Goal: Entertainment & Leisure: Consume media (video, audio)

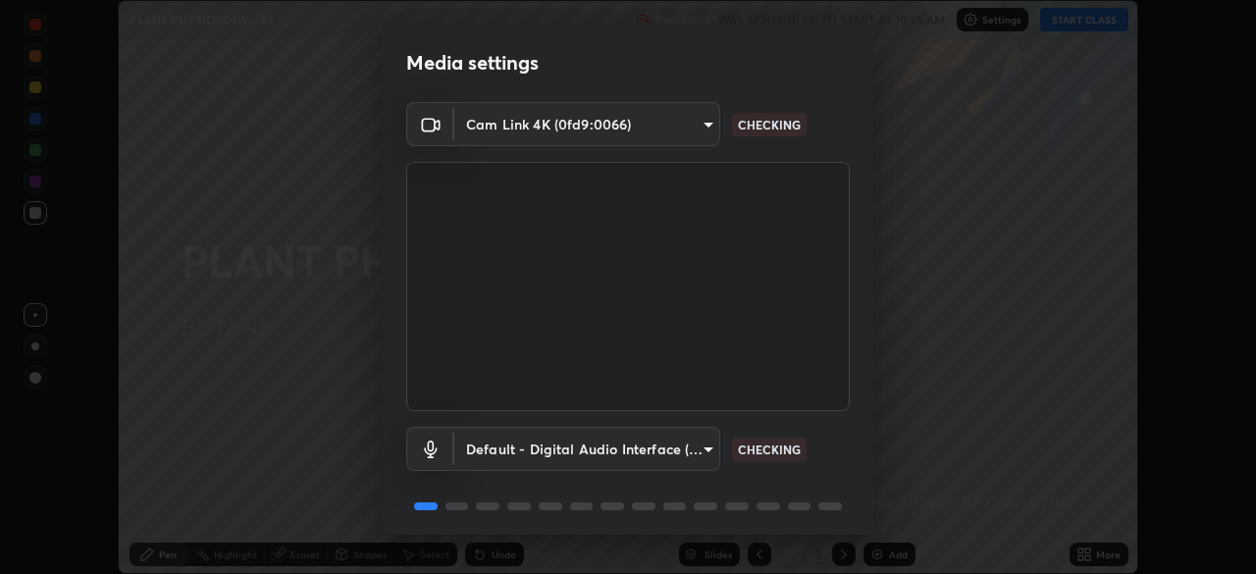
scroll to position [70, 0]
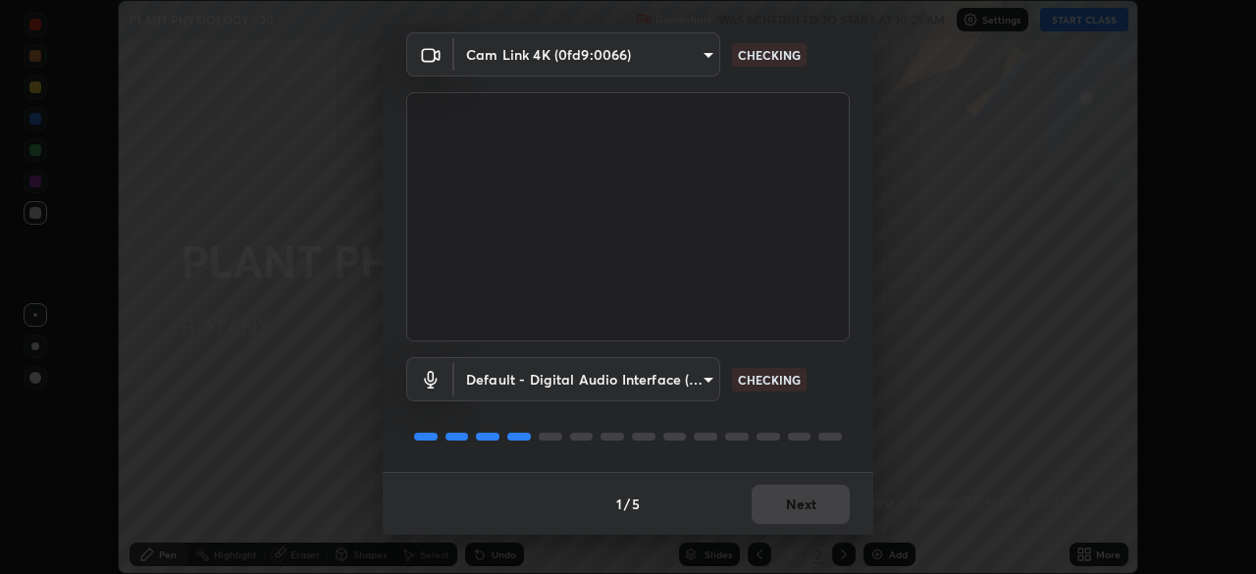
click at [790, 504] on div "1 / 5 Next" at bounding box center [628, 503] width 491 height 63
click at [807, 494] on div "1 / 5 Next" at bounding box center [628, 503] width 491 height 63
click at [807, 498] on div "1 / 5 Next" at bounding box center [628, 503] width 491 height 63
click at [806, 499] on div "1 / 5 Next" at bounding box center [628, 503] width 491 height 63
click at [802, 500] on div "1 / 5 Next" at bounding box center [628, 503] width 491 height 63
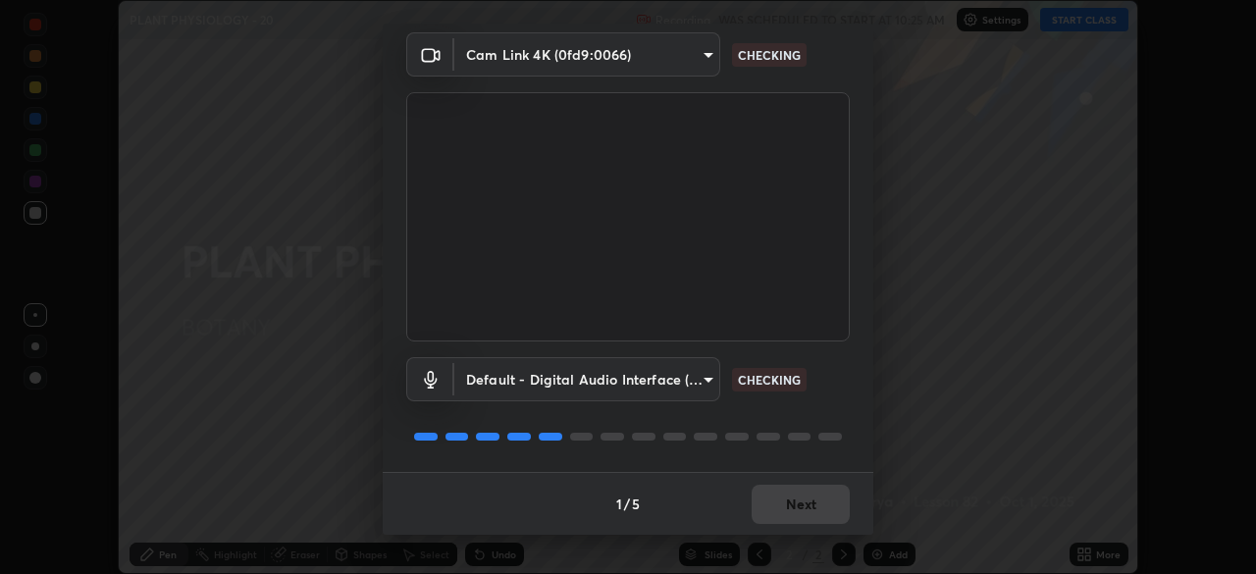
click at [800, 498] on div "1 / 5 Next" at bounding box center [628, 503] width 491 height 63
click at [802, 506] on div "1 / 5 Next" at bounding box center [628, 503] width 491 height 63
click at [800, 508] on div "1 / 5 Next" at bounding box center [628, 503] width 491 height 63
click at [799, 510] on div "1 / 5 Next" at bounding box center [628, 503] width 491 height 63
click at [799, 512] on div "1 / 5 Next" at bounding box center [628, 503] width 491 height 63
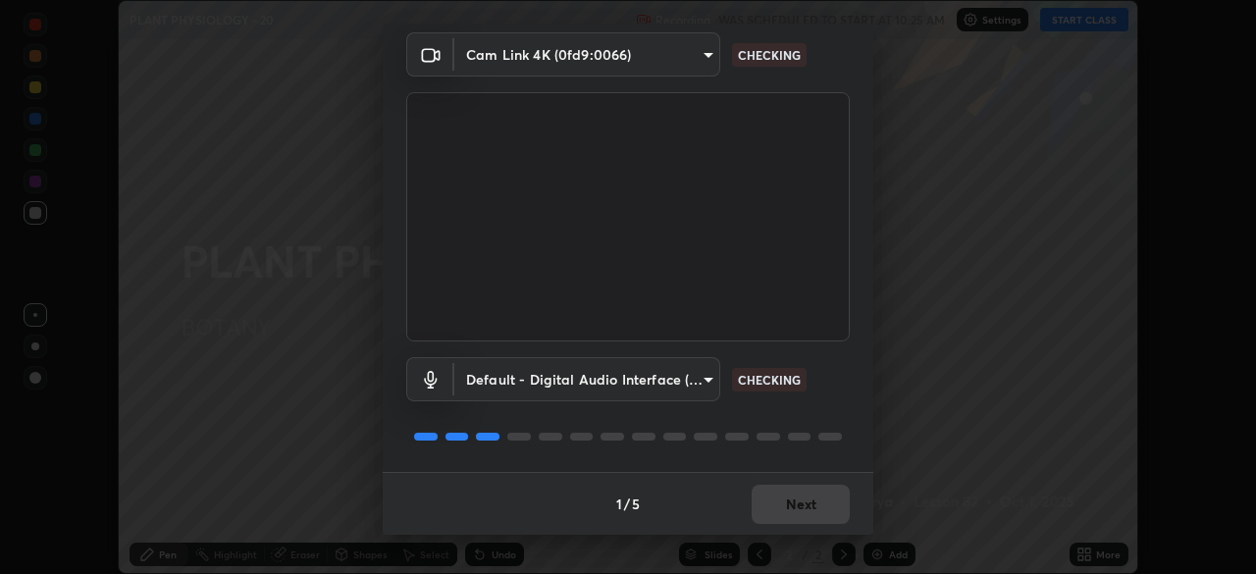
click at [799, 510] on div "1 / 5 Next" at bounding box center [628, 503] width 491 height 63
click at [795, 511] on div "1 / 5 Next" at bounding box center [628, 503] width 491 height 63
click at [796, 511] on div "1 / 5 Next" at bounding box center [628, 503] width 491 height 63
click at [794, 511] on div "1 / 5 Next" at bounding box center [628, 503] width 491 height 63
click at [794, 512] on button "Next" at bounding box center [801, 504] width 98 height 39
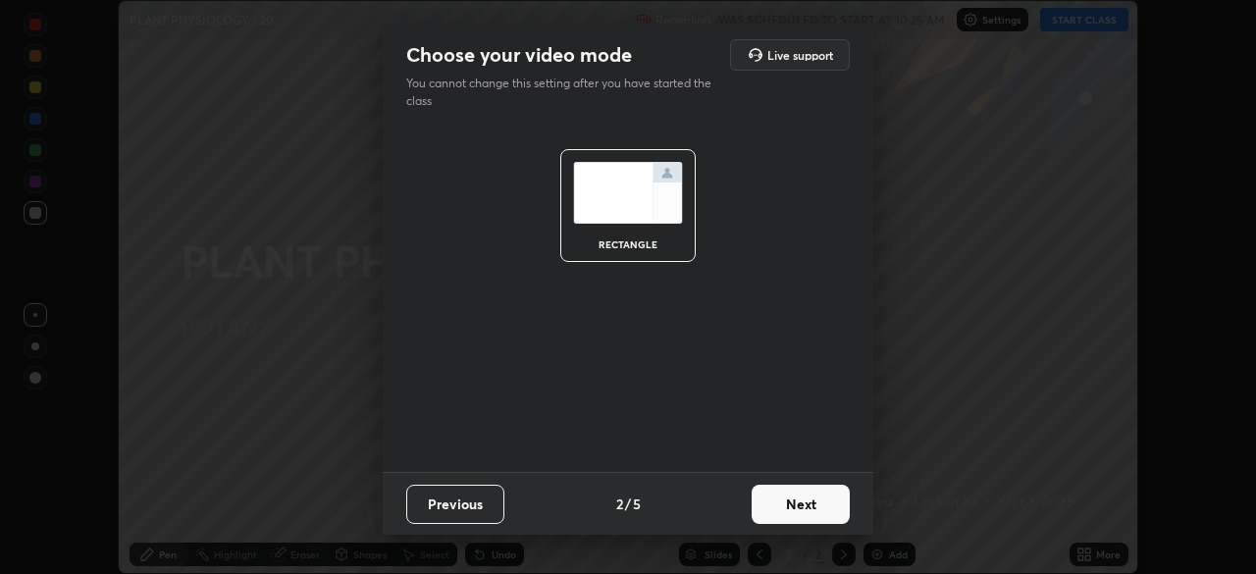
scroll to position [0, 0]
click at [792, 512] on button "Next" at bounding box center [801, 504] width 98 height 39
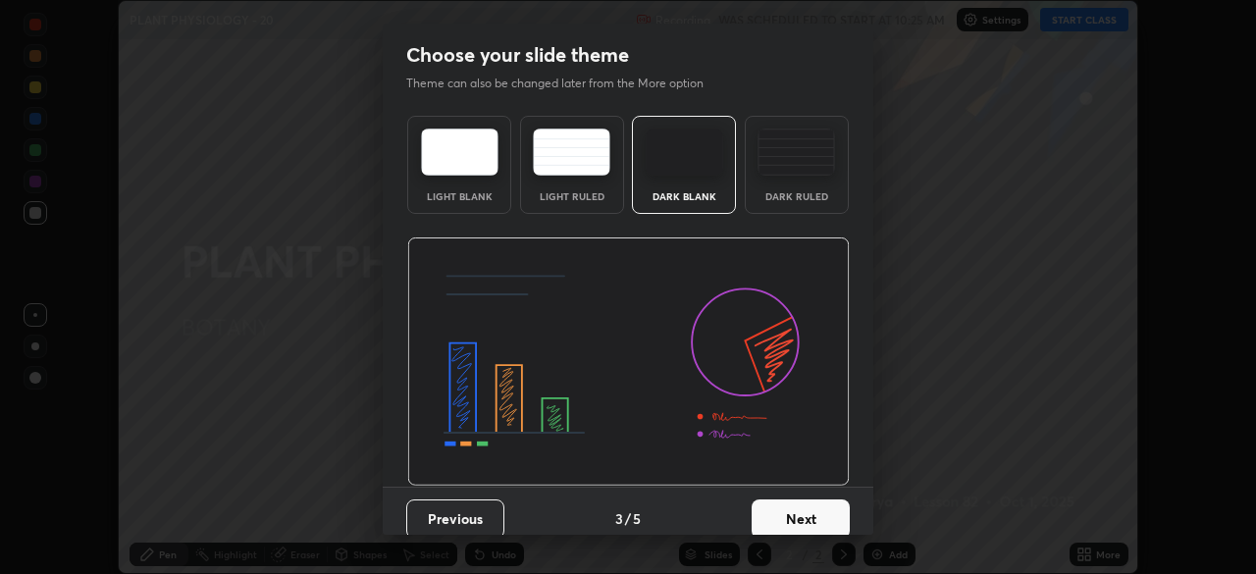
scroll to position [15, 0]
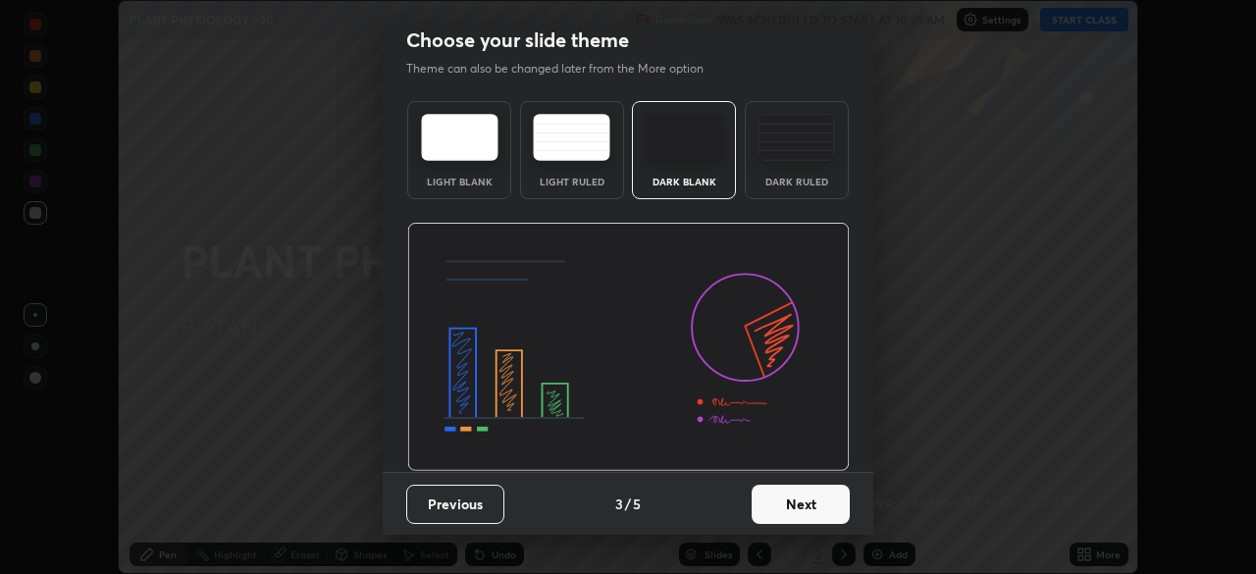
click at [800, 496] on button "Next" at bounding box center [801, 504] width 98 height 39
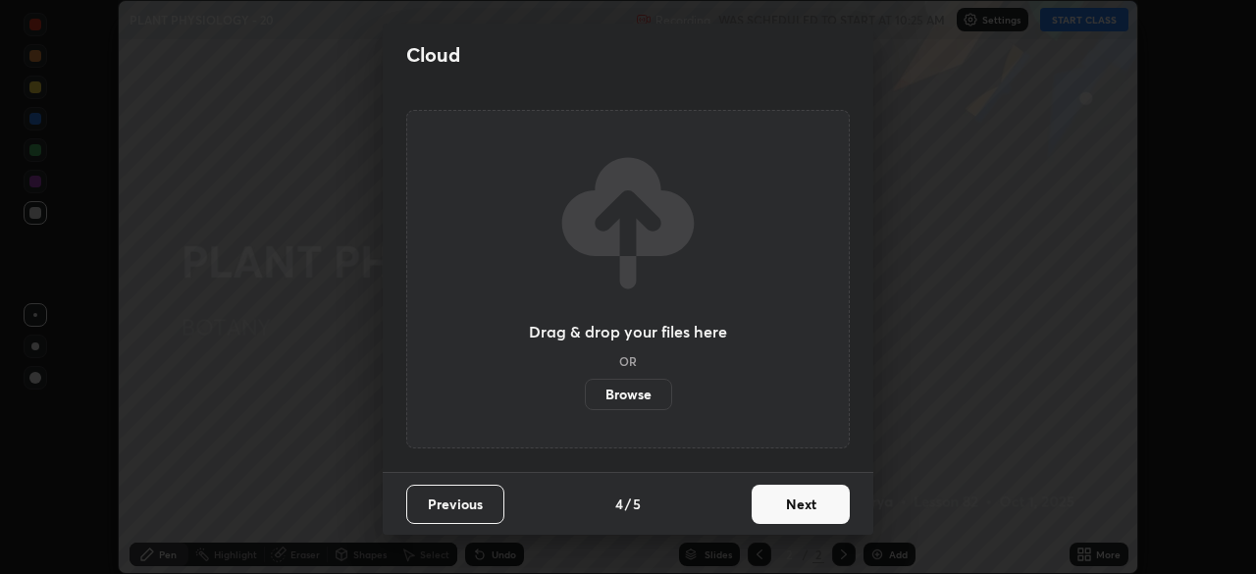
scroll to position [0, 0]
click at [797, 503] on button "Next" at bounding box center [801, 504] width 98 height 39
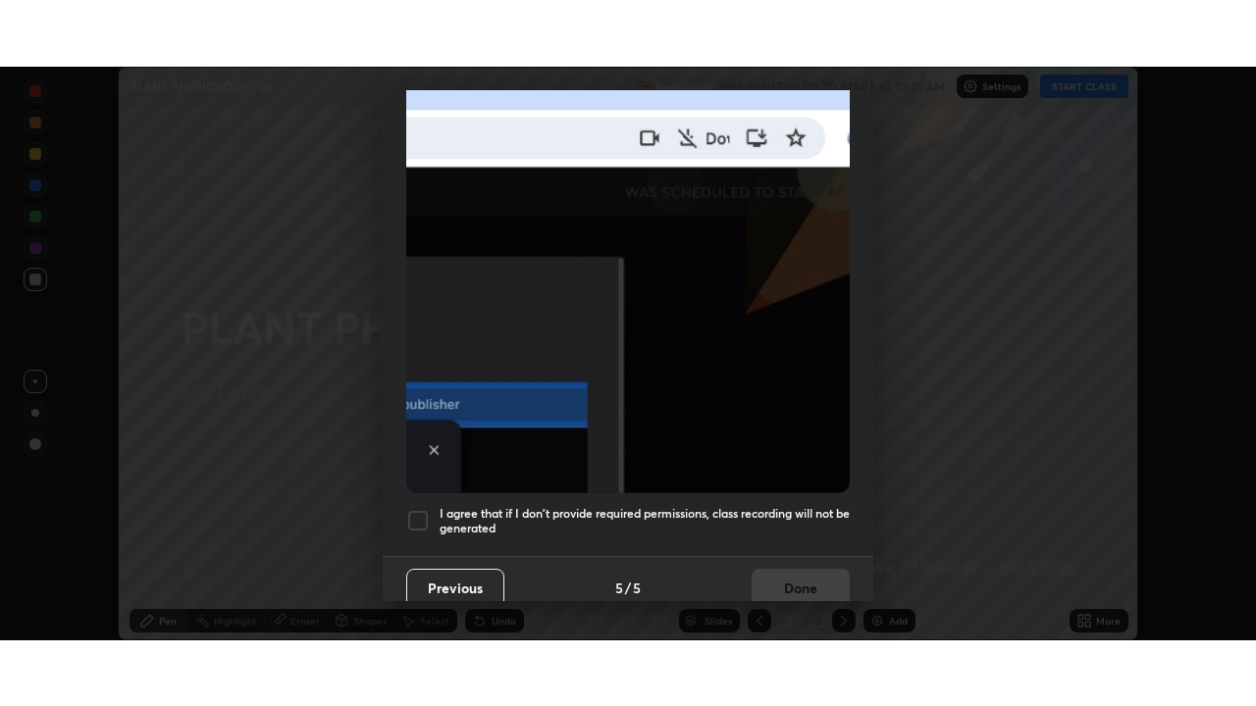
scroll to position [470, 0]
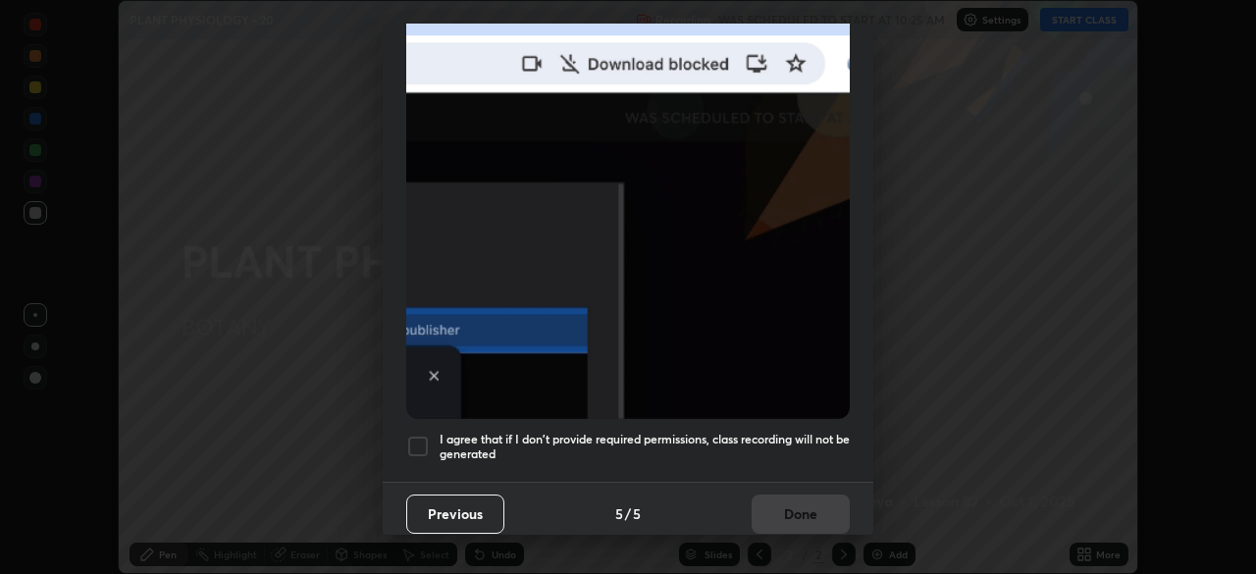
click at [412, 439] on div at bounding box center [418, 447] width 24 height 24
click at [787, 509] on button "Done" at bounding box center [801, 513] width 98 height 39
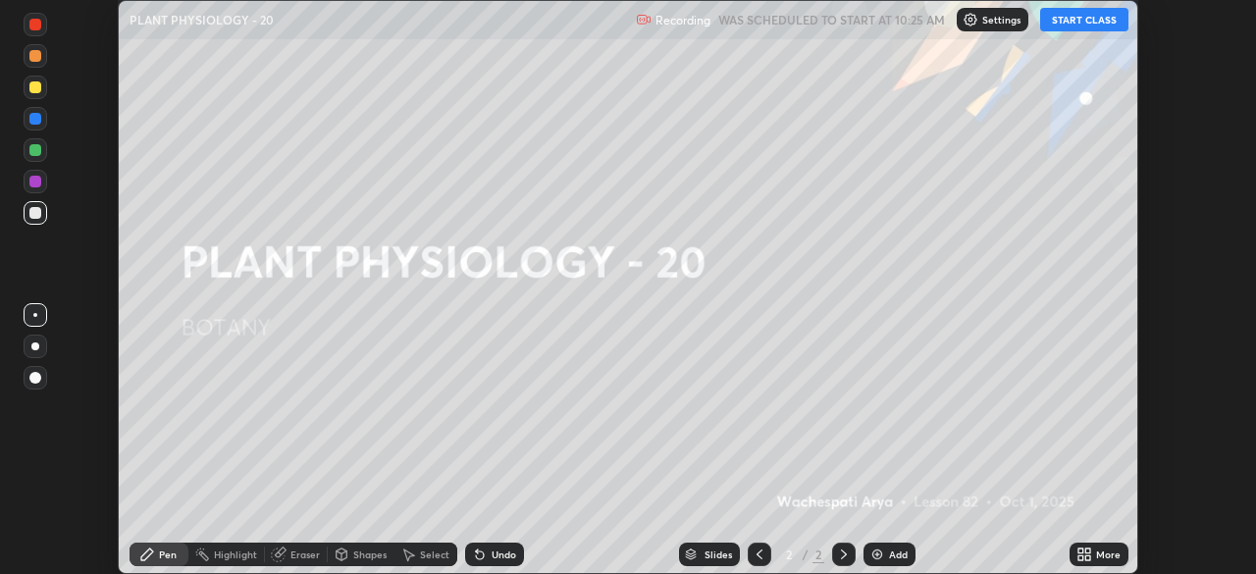
click at [1086, 555] on icon at bounding box center [1087, 557] width 5 height 5
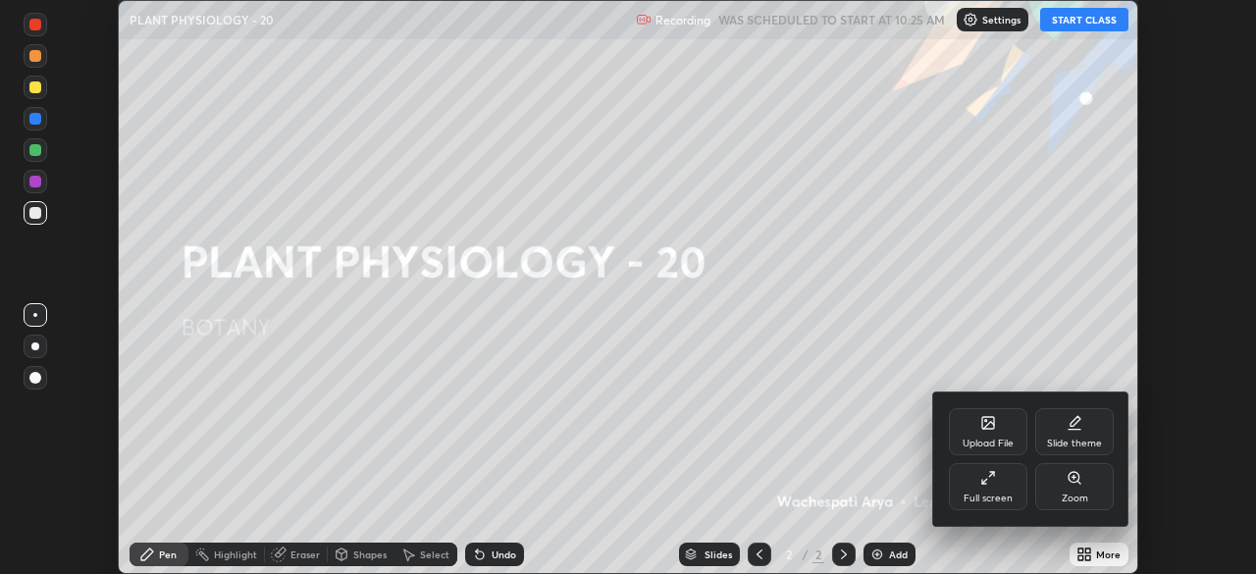
click at [984, 496] on div "Full screen" at bounding box center [987, 499] width 49 height 10
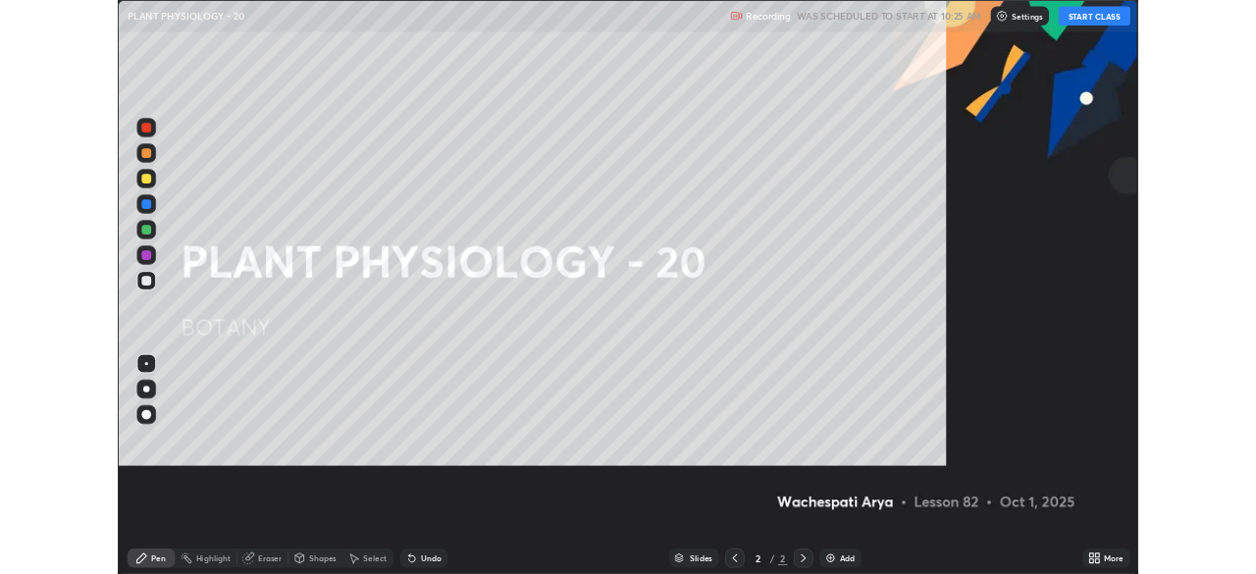
scroll to position [706, 1256]
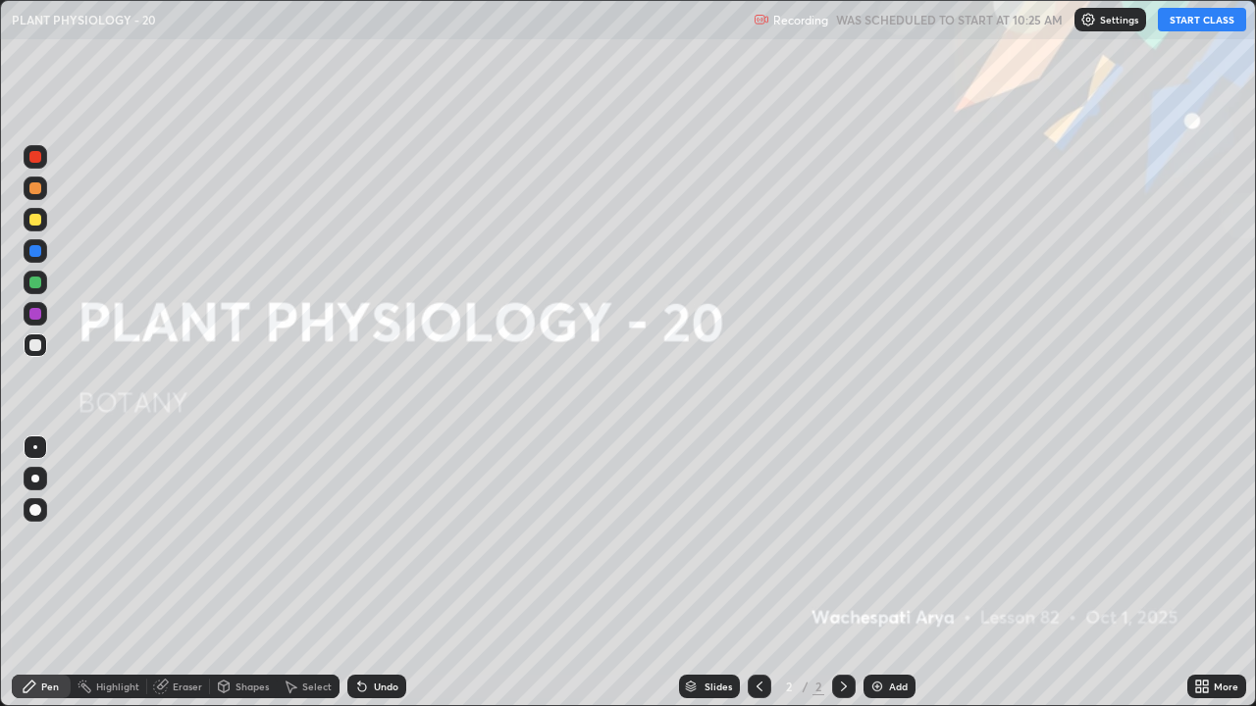
click at [1197, 27] on button "START CLASS" at bounding box center [1202, 20] width 88 height 24
click at [1212, 573] on div "More" at bounding box center [1216, 687] width 59 height 24
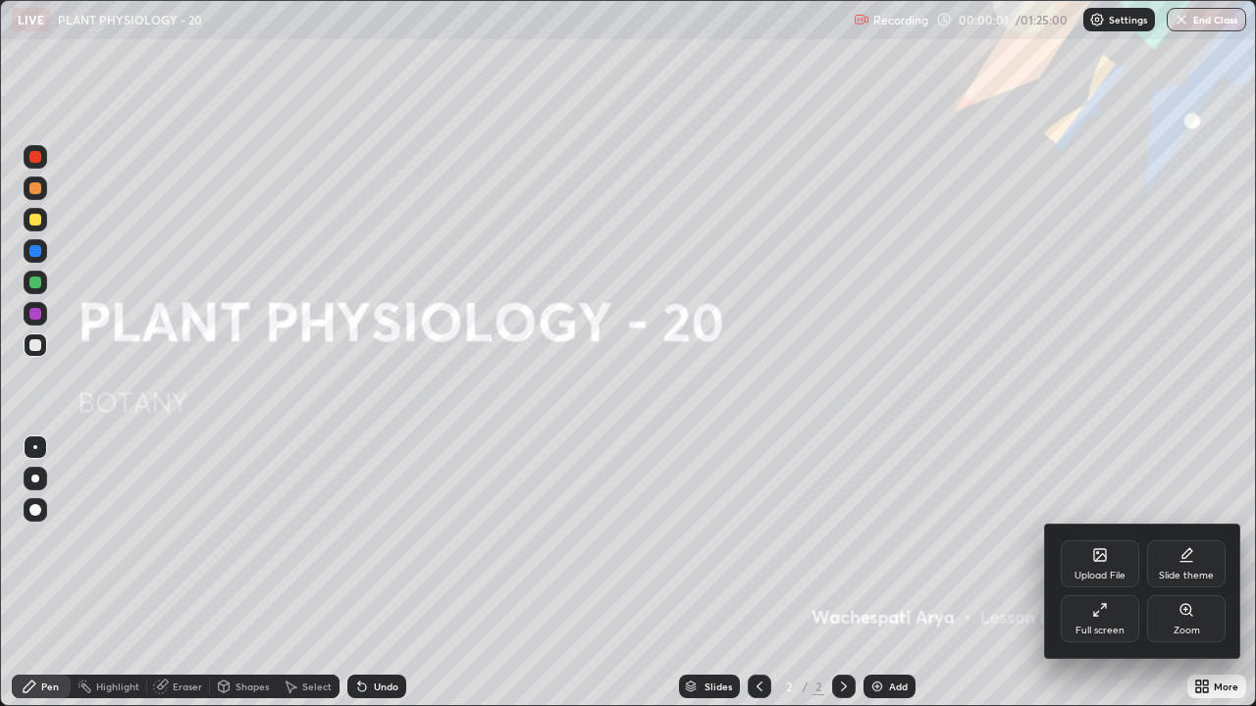
click at [1116, 573] on div "Full screen" at bounding box center [1100, 619] width 78 height 47
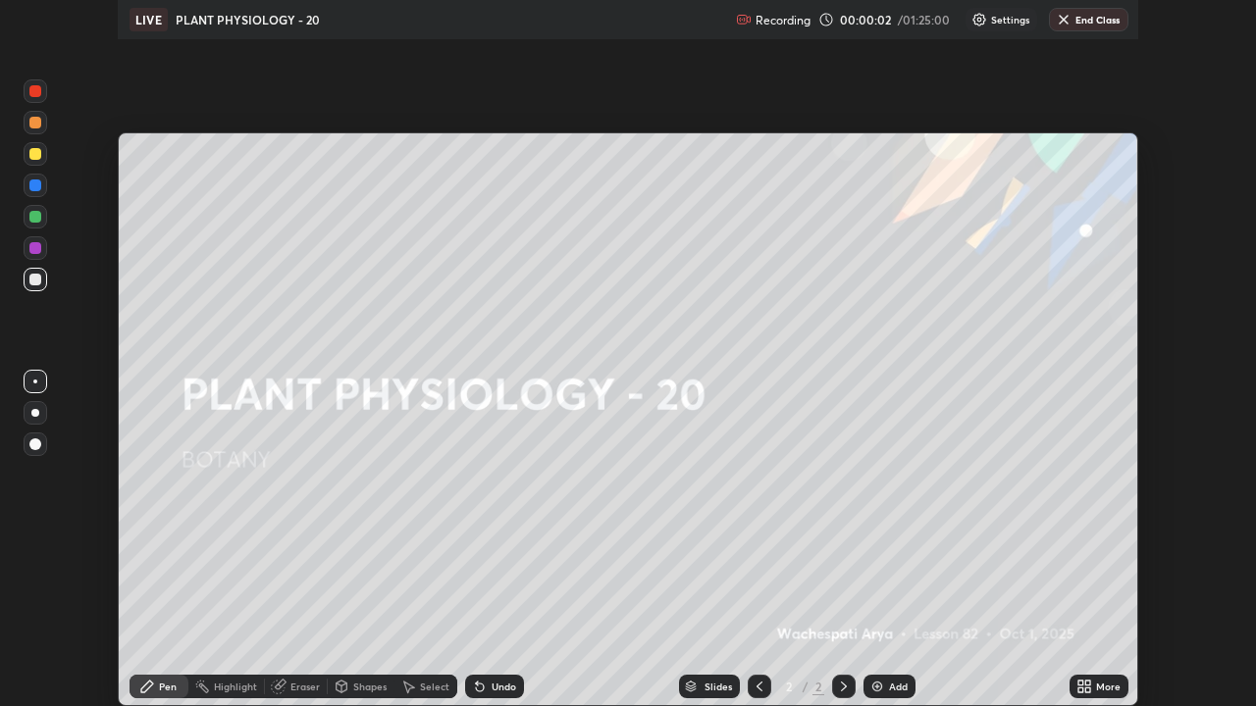
scroll to position [97538, 96856]
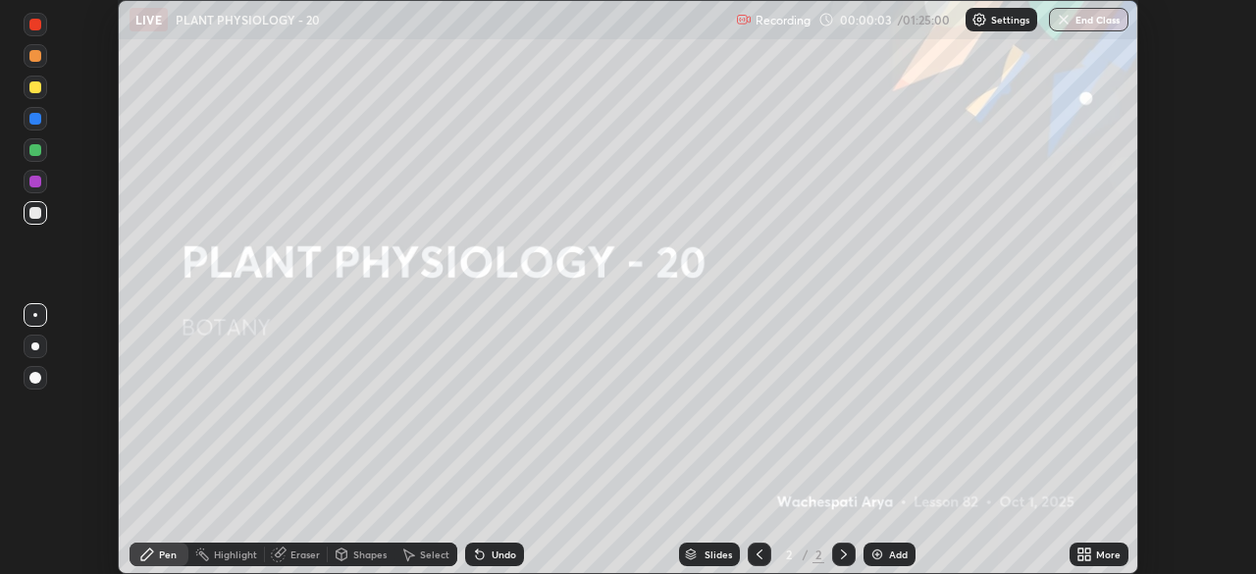
click at [889, 556] on div "Add" at bounding box center [898, 554] width 19 height 10
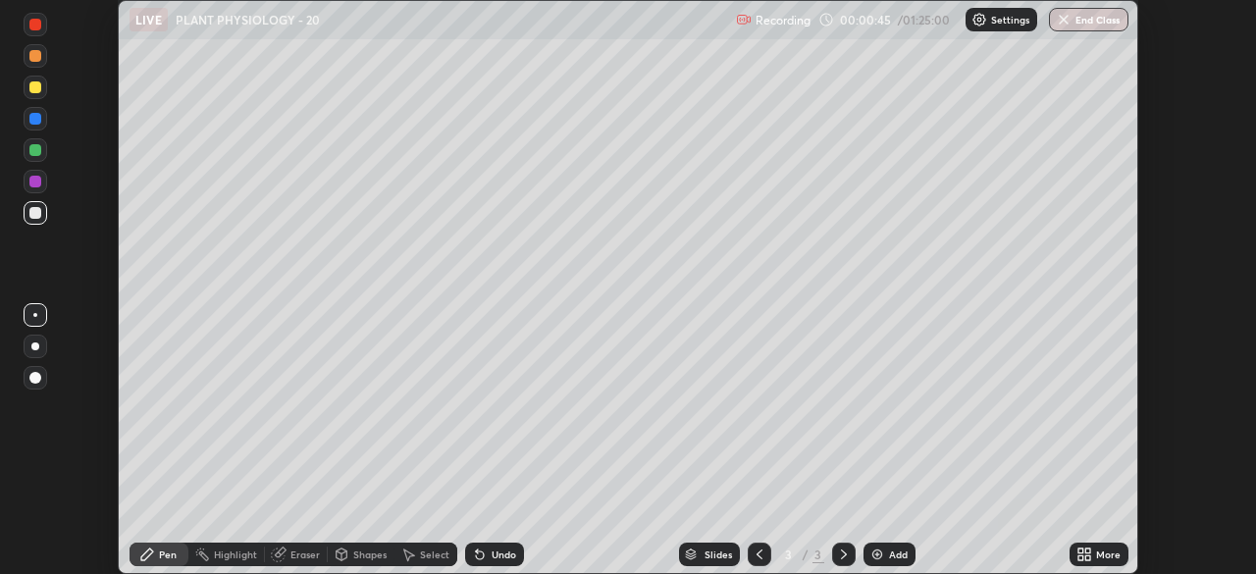
click at [1085, 556] on icon at bounding box center [1087, 557] width 5 height 5
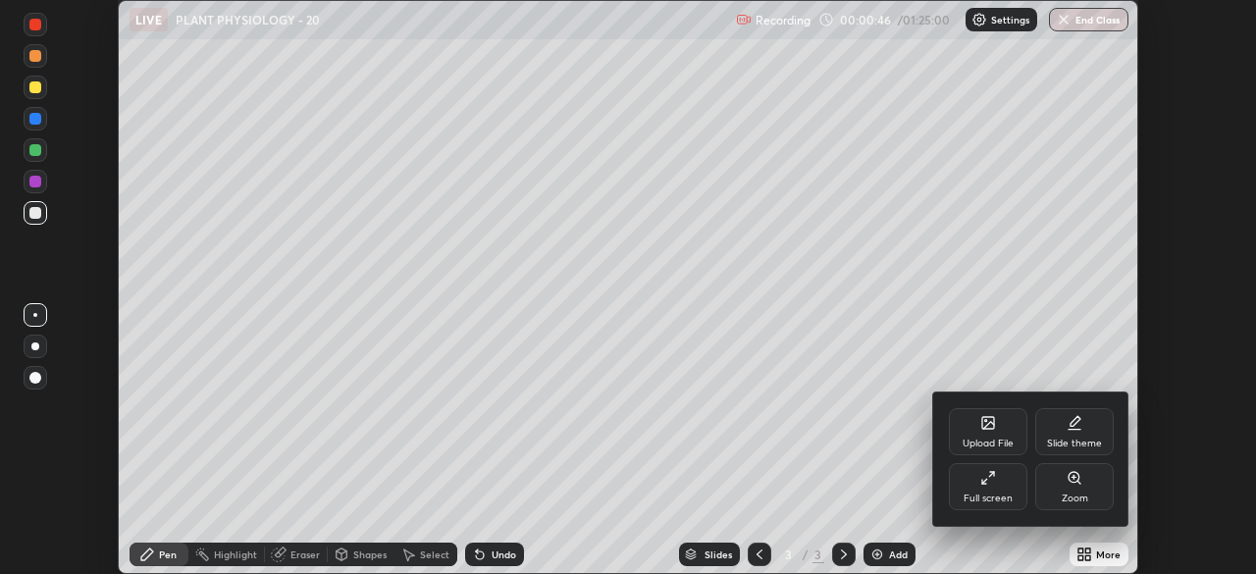
click at [1007, 488] on div "Full screen" at bounding box center [988, 486] width 78 height 47
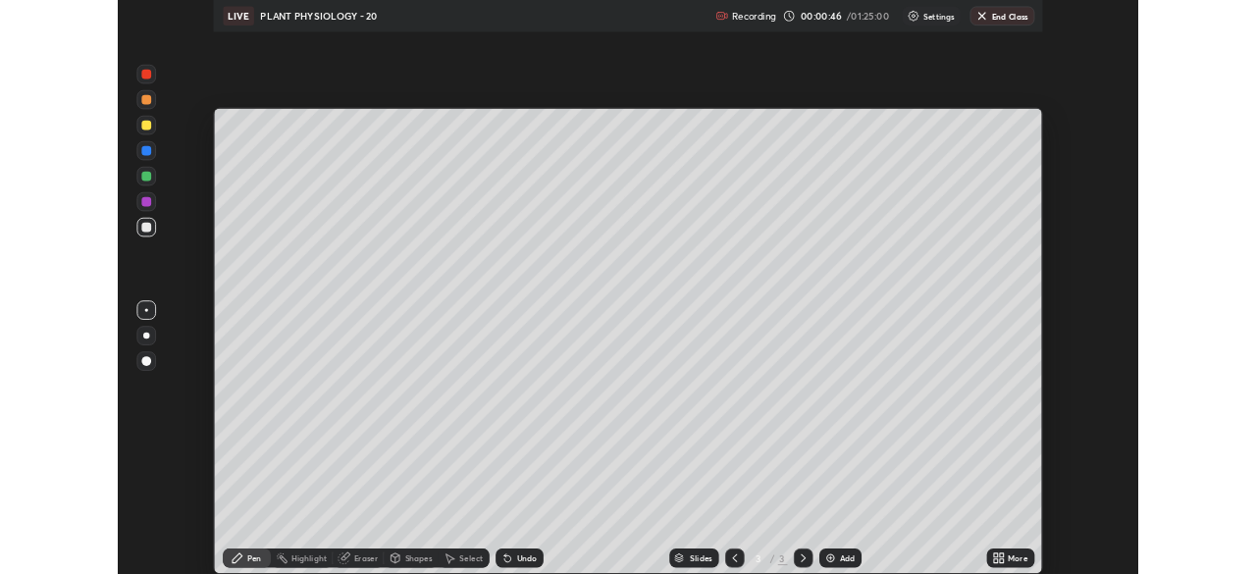
scroll to position [706, 1256]
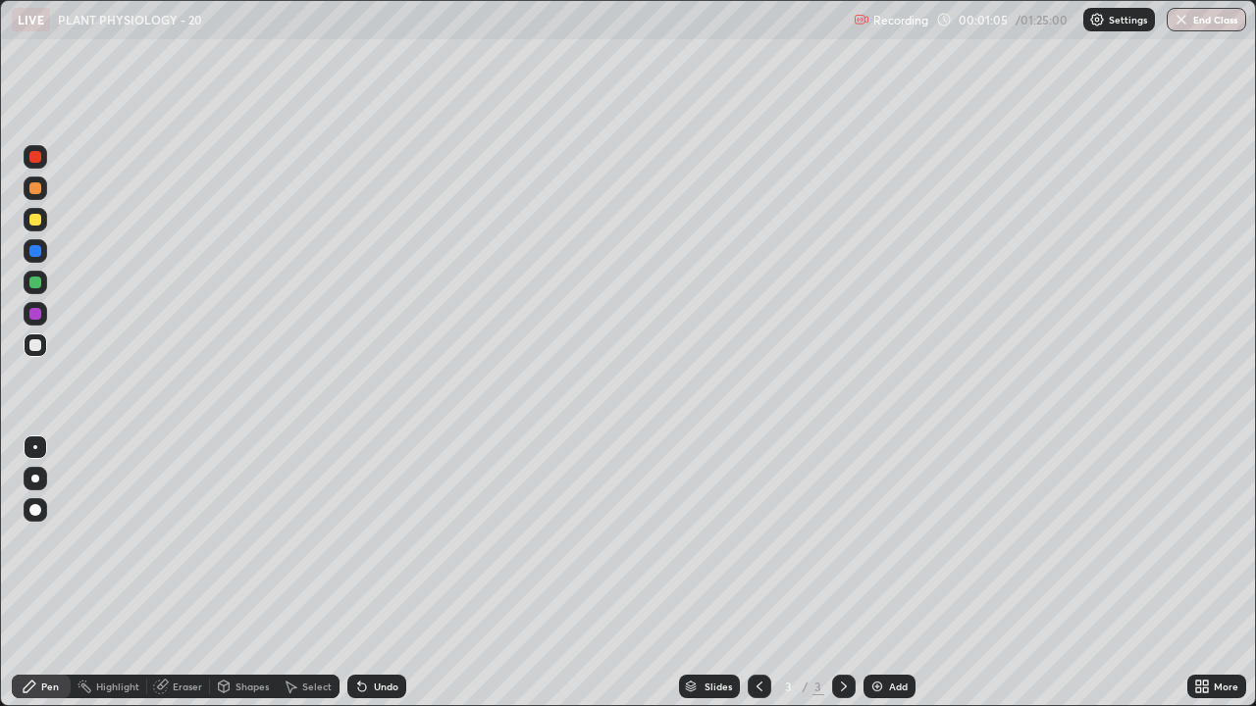
click at [56, 573] on div "Pen" at bounding box center [41, 687] width 59 height 24
click at [39, 188] on div at bounding box center [35, 188] width 12 height 12
click at [382, 573] on div "Undo" at bounding box center [386, 687] width 25 height 10
click at [38, 477] on div at bounding box center [36, 479] width 24 height 24
click at [37, 192] on div at bounding box center [35, 188] width 12 height 12
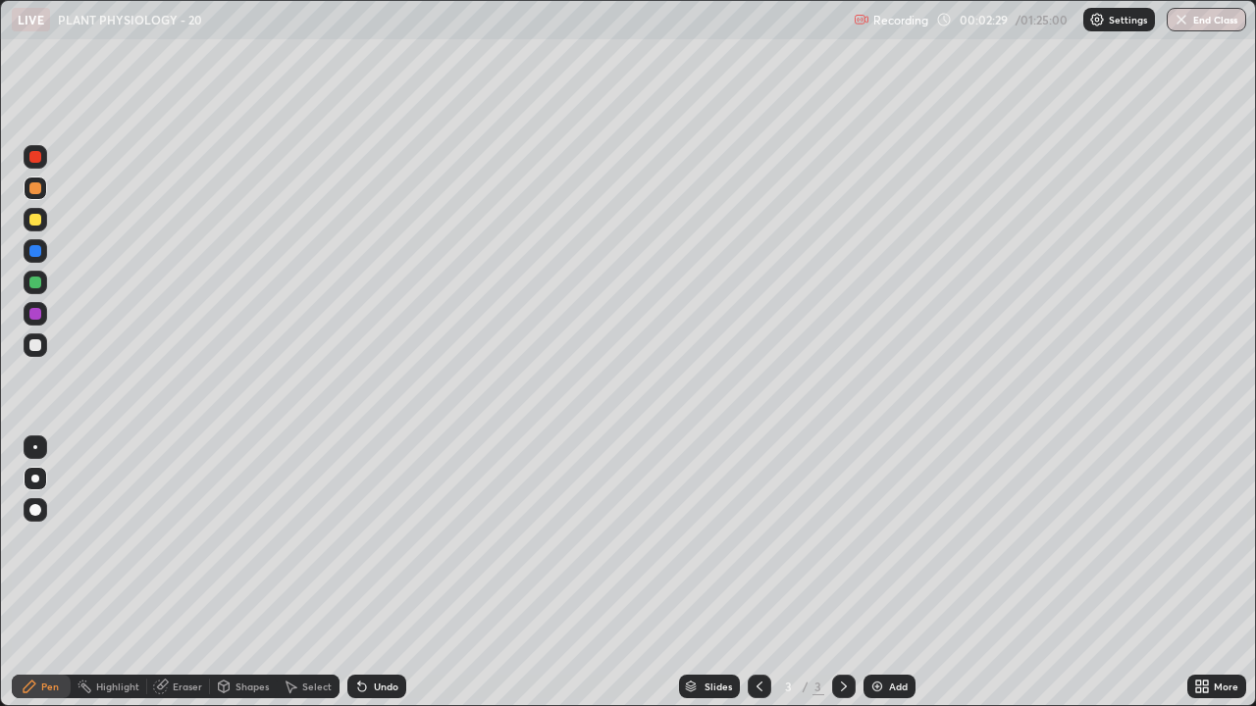
click at [39, 191] on div at bounding box center [35, 188] width 12 height 12
click at [31, 342] on div at bounding box center [35, 345] width 12 height 12
click at [36, 285] on div at bounding box center [35, 283] width 12 height 12
click at [388, 573] on div "Undo" at bounding box center [386, 687] width 25 height 10
click at [389, 573] on div "Undo" at bounding box center [386, 687] width 25 height 10
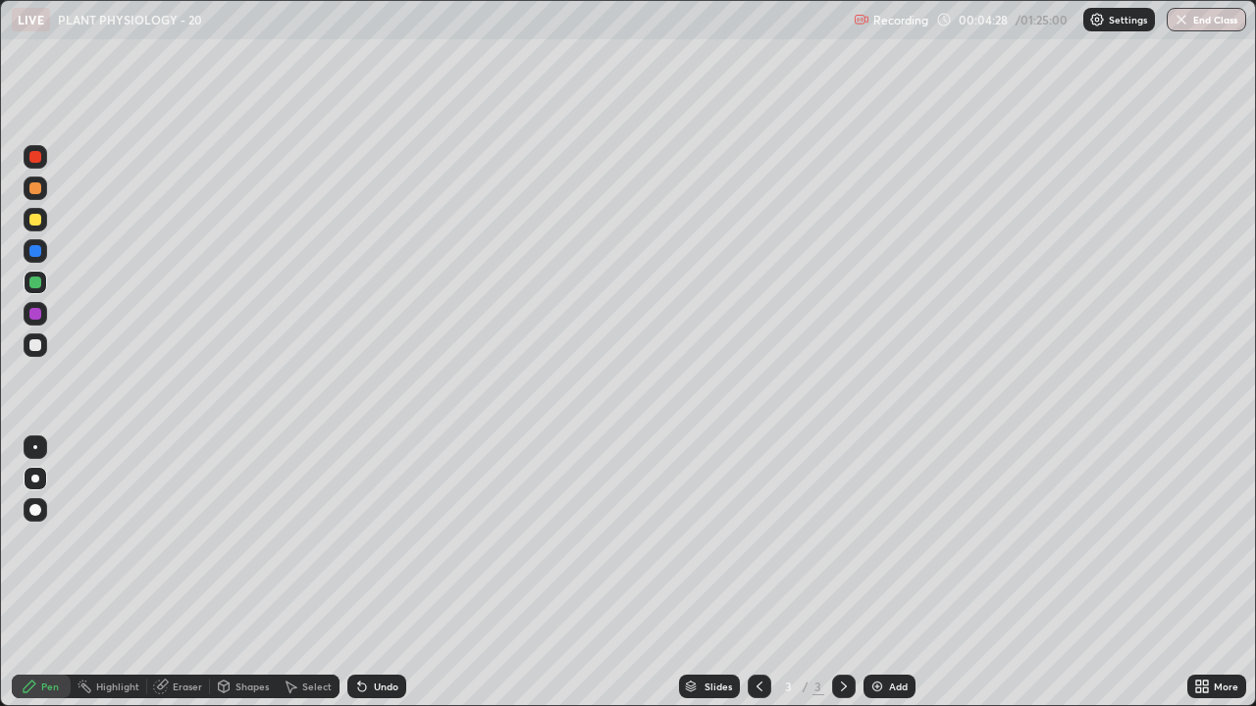
click at [874, 573] on img at bounding box center [877, 687] width 16 height 16
click at [36, 283] on div at bounding box center [35, 283] width 12 height 12
click at [34, 314] on div at bounding box center [35, 314] width 12 height 12
click at [35, 341] on div at bounding box center [35, 345] width 12 height 12
click at [35, 345] on div at bounding box center [35, 345] width 12 height 12
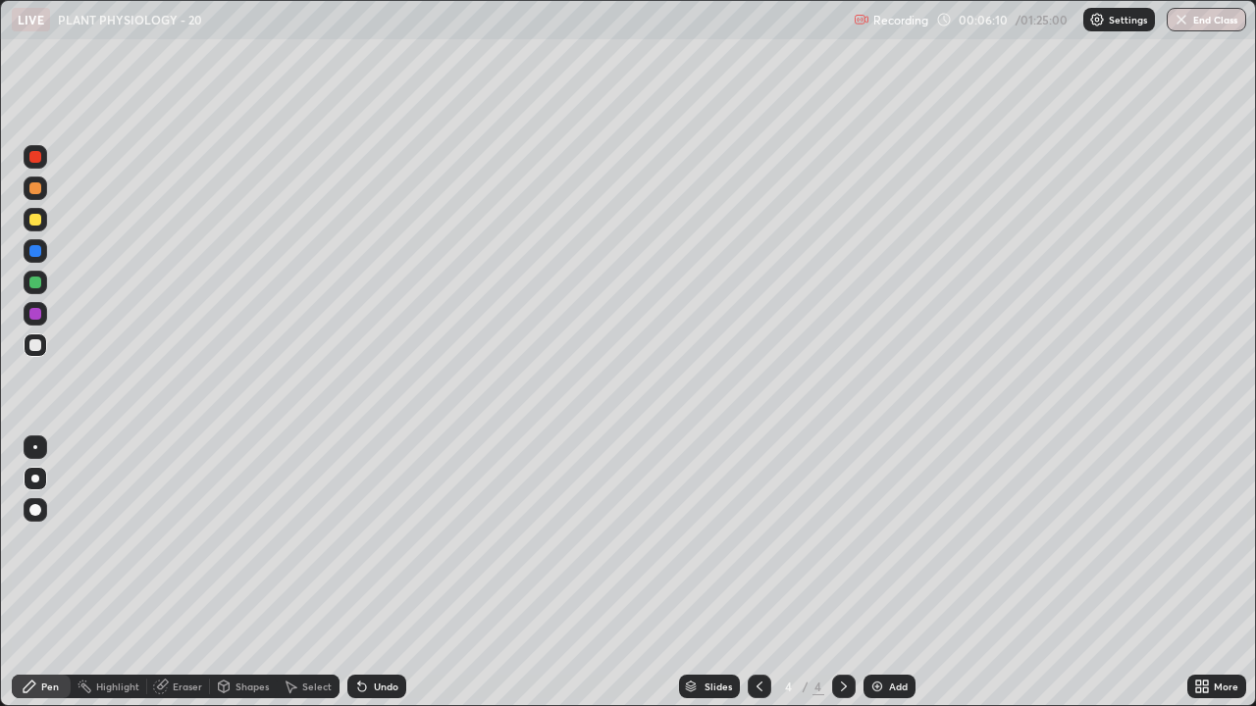
click at [32, 190] on div at bounding box center [35, 188] width 12 height 12
click at [36, 188] on div at bounding box center [35, 188] width 12 height 12
click at [36, 284] on div at bounding box center [35, 283] width 12 height 12
click at [32, 347] on div at bounding box center [35, 345] width 12 height 12
click at [35, 252] on div at bounding box center [35, 251] width 12 height 12
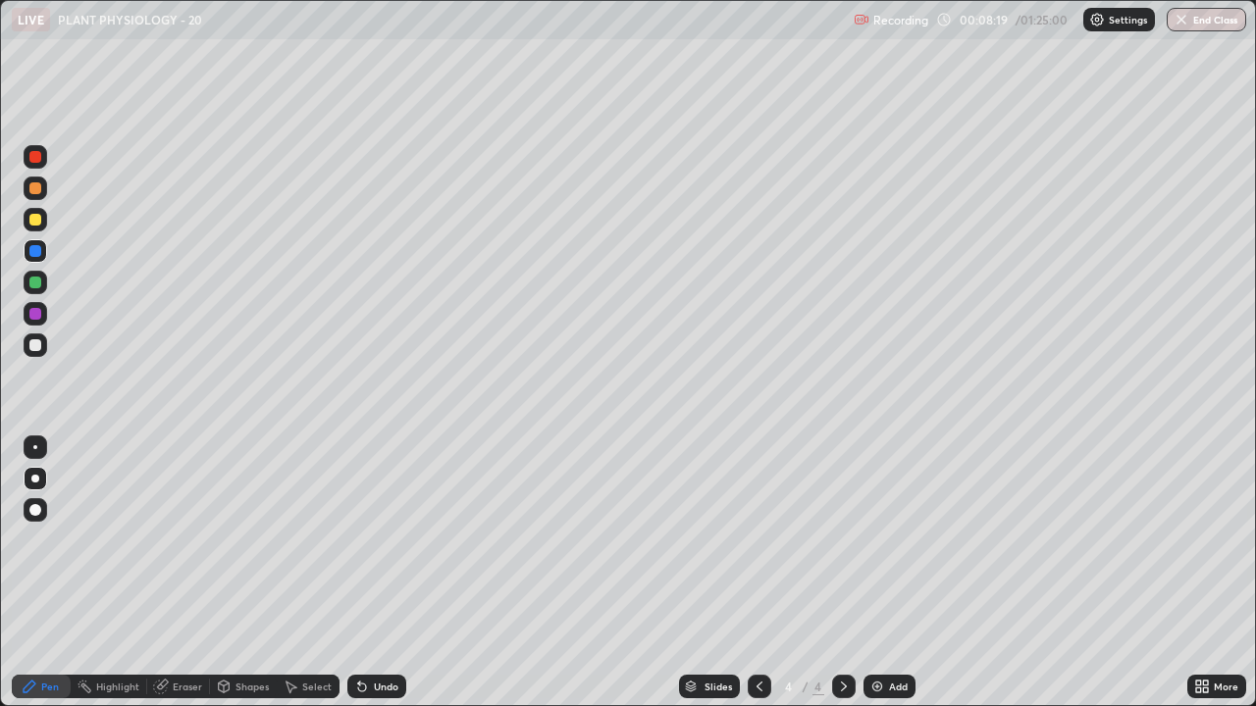
click at [752, 573] on icon at bounding box center [760, 687] width 16 height 16
click at [842, 573] on icon at bounding box center [844, 687] width 16 height 16
click at [894, 573] on div "Add" at bounding box center [898, 687] width 19 height 10
click at [34, 349] on div at bounding box center [35, 345] width 12 height 12
click at [35, 254] on div at bounding box center [35, 251] width 12 height 12
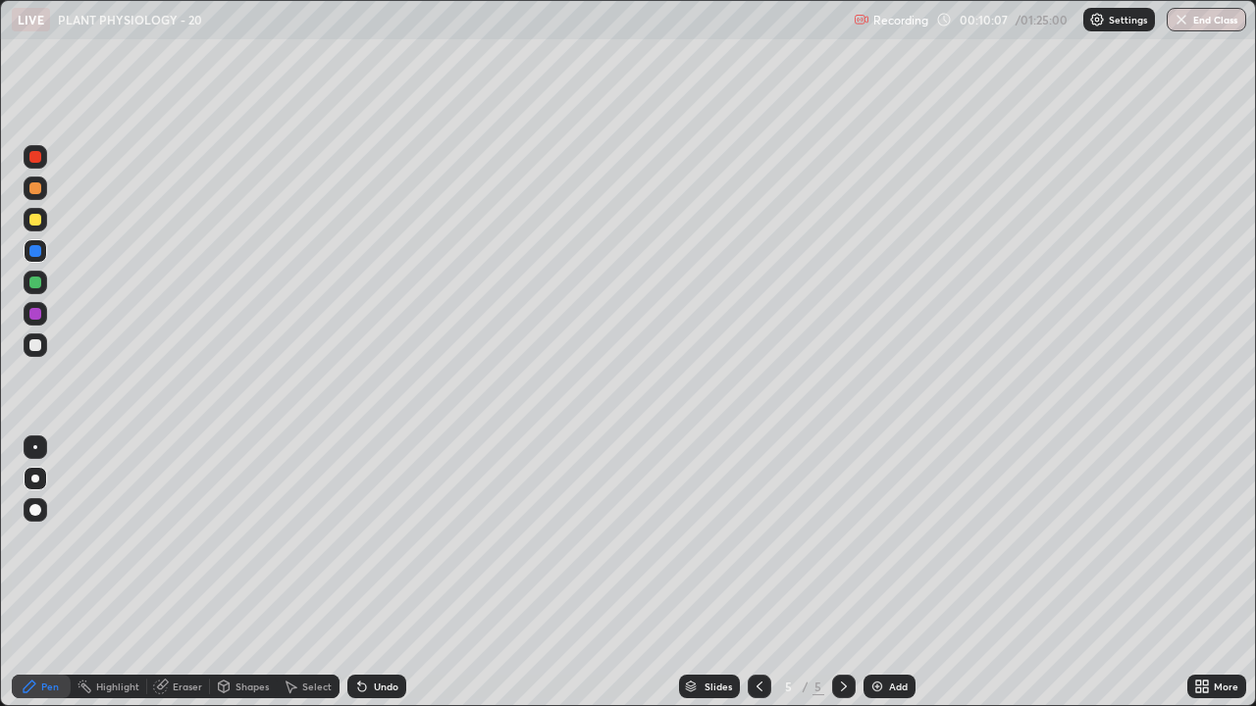
click at [36, 220] on div at bounding box center [35, 220] width 12 height 12
click at [37, 281] on div at bounding box center [35, 283] width 12 height 12
click at [36, 345] on div at bounding box center [35, 345] width 12 height 12
click at [39, 252] on div at bounding box center [35, 251] width 12 height 12
click at [35, 348] on div at bounding box center [35, 345] width 12 height 12
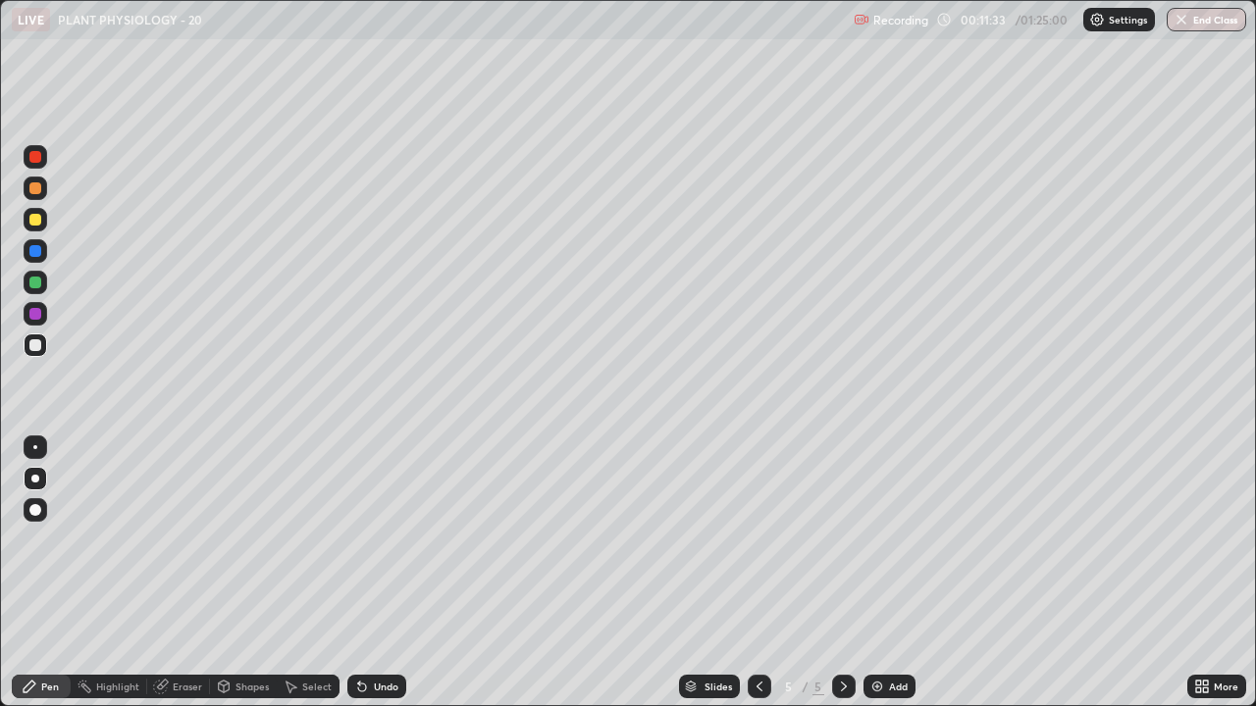
click at [34, 221] on div at bounding box center [35, 220] width 12 height 12
click at [33, 311] on div at bounding box center [35, 314] width 12 height 12
click at [389, 573] on div "Undo" at bounding box center [386, 687] width 25 height 10
click at [383, 573] on div "Undo" at bounding box center [386, 687] width 25 height 10
click at [38, 256] on div at bounding box center [35, 251] width 12 height 12
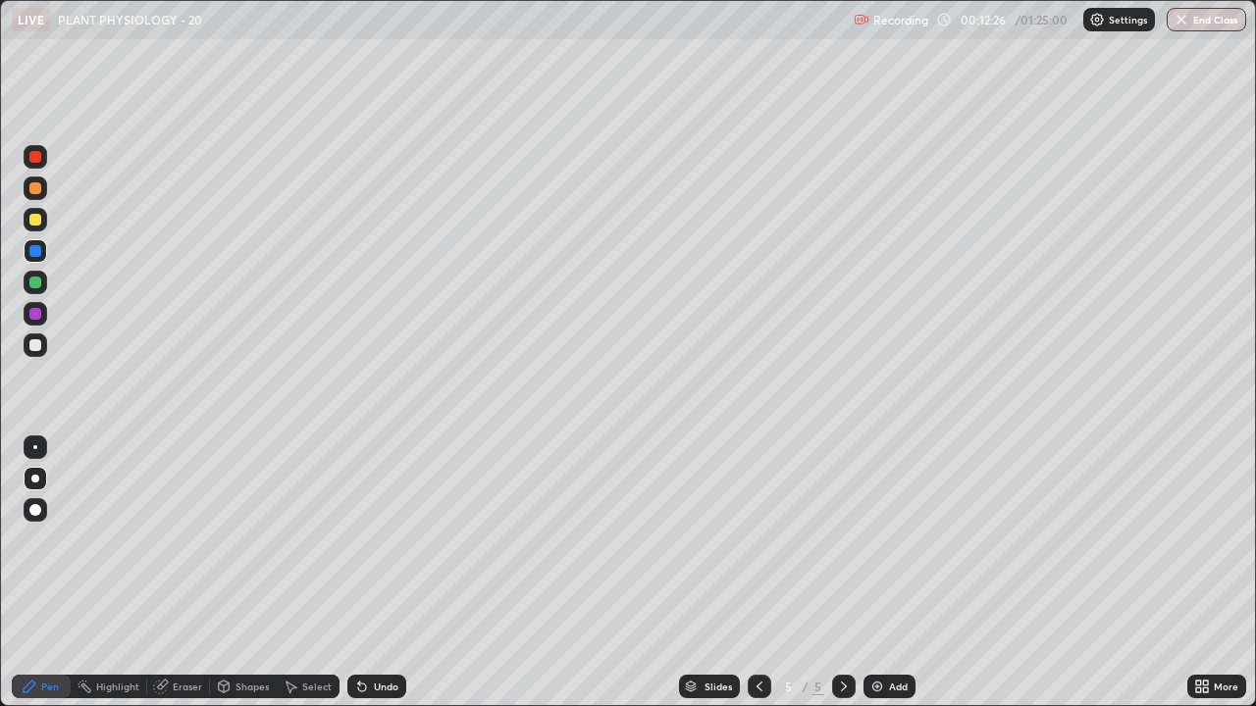
click at [36, 343] on div at bounding box center [35, 345] width 12 height 12
click at [31, 350] on div at bounding box center [36, 346] width 24 height 24
click at [29, 223] on div at bounding box center [36, 220] width 24 height 24
click at [44, 280] on div at bounding box center [36, 283] width 24 height 24
click at [752, 573] on icon at bounding box center [760, 687] width 16 height 16
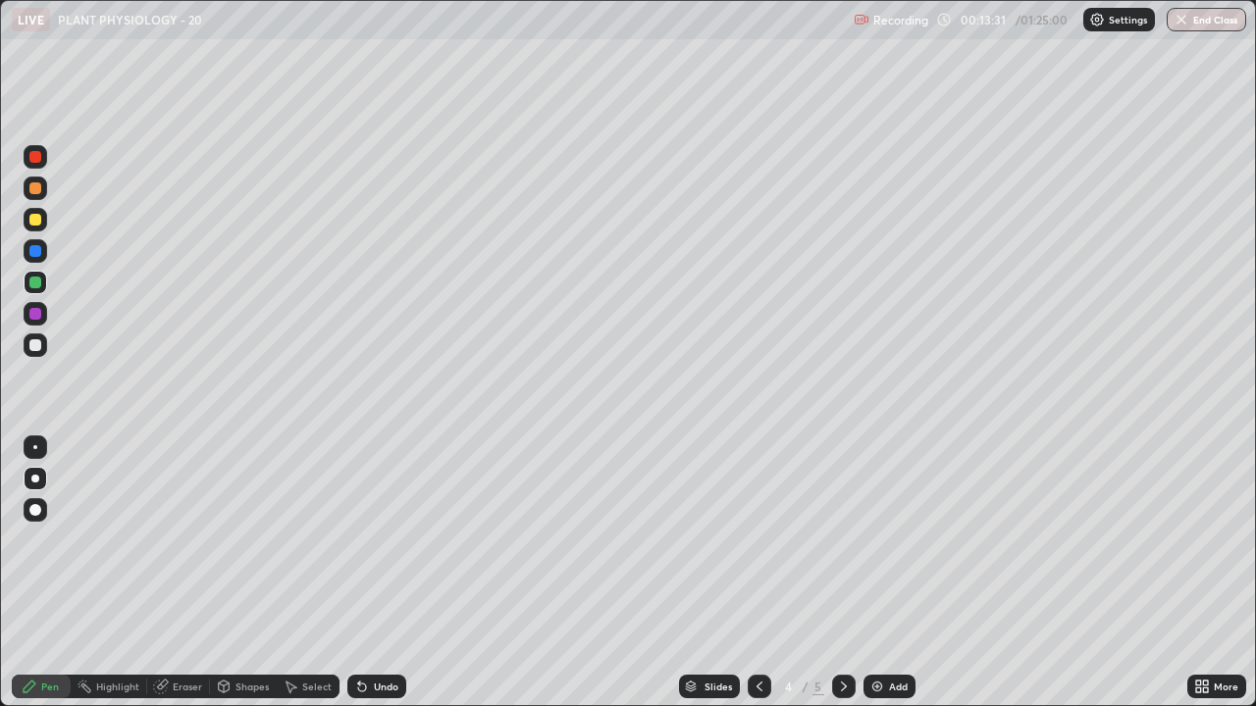
click at [34, 342] on div at bounding box center [35, 345] width 12 height 12
click at [757, 573] on icon at bounding box center [760, 687] width 16 height 16
click at [761, 573] on icon at bounding box center [760, 687] width 16 height 16
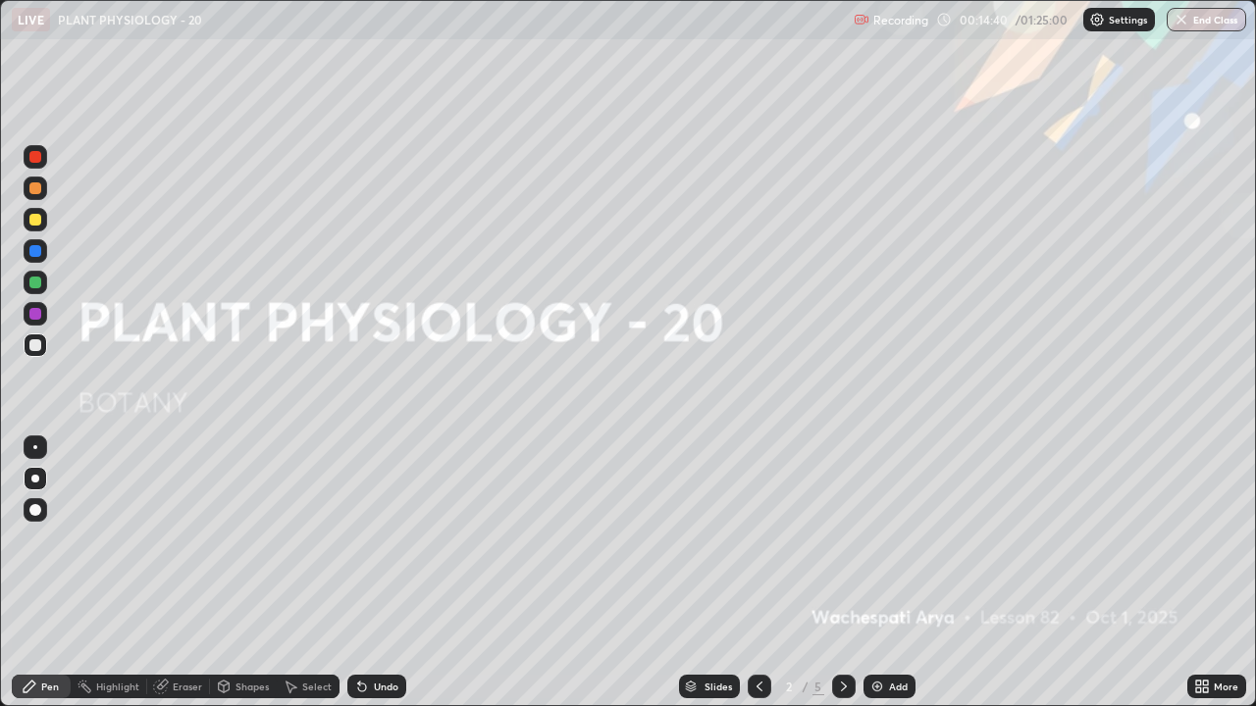
click at [849, 573] on icon at bounding box center [844, 687] width 16 height 16
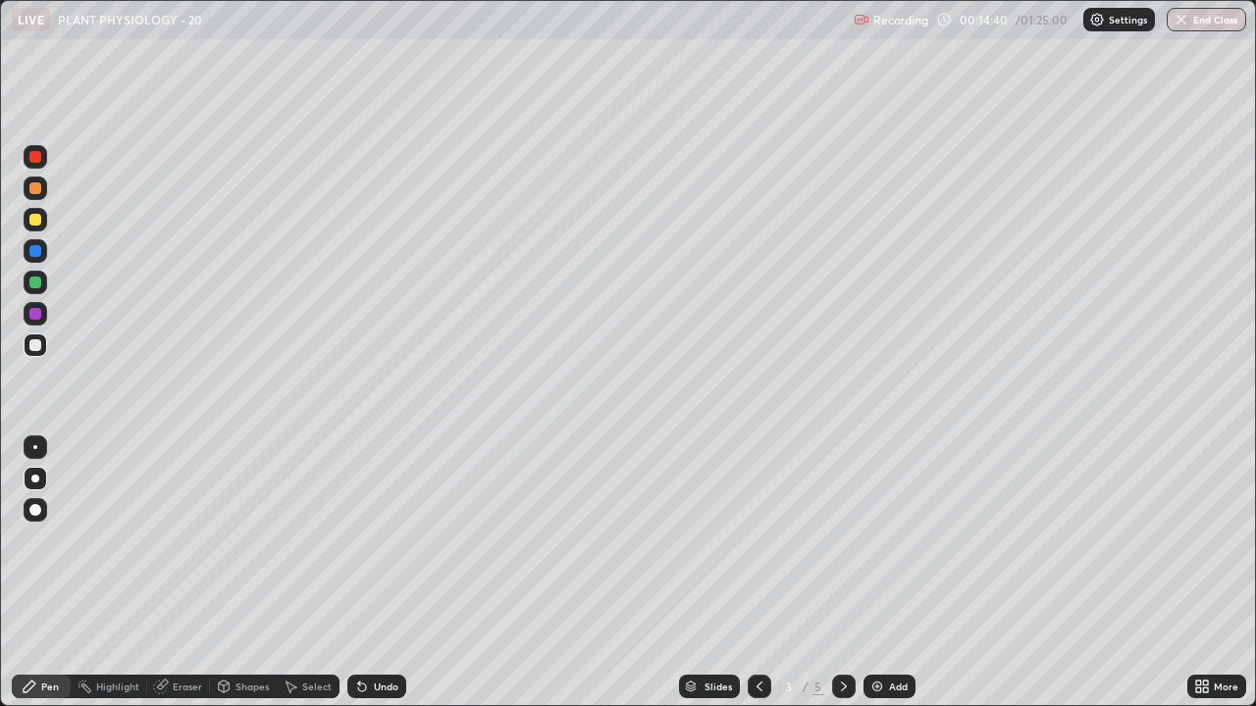
click at [842, 573] on icon at bounding box center [844, 687] width 16 height 16
click at [31, 309] on div at bounding box center [35, 314] width 12 height 12
click at [365, 573] on icon at bounding box center [362, 687] width 16 height 16
click at [374, 573] on div "Undo" at bounding box center [386, 687] width 25 height 10
click at [370, 573] on div "Undo" at bounding box center [376, 687] width 59 height 24
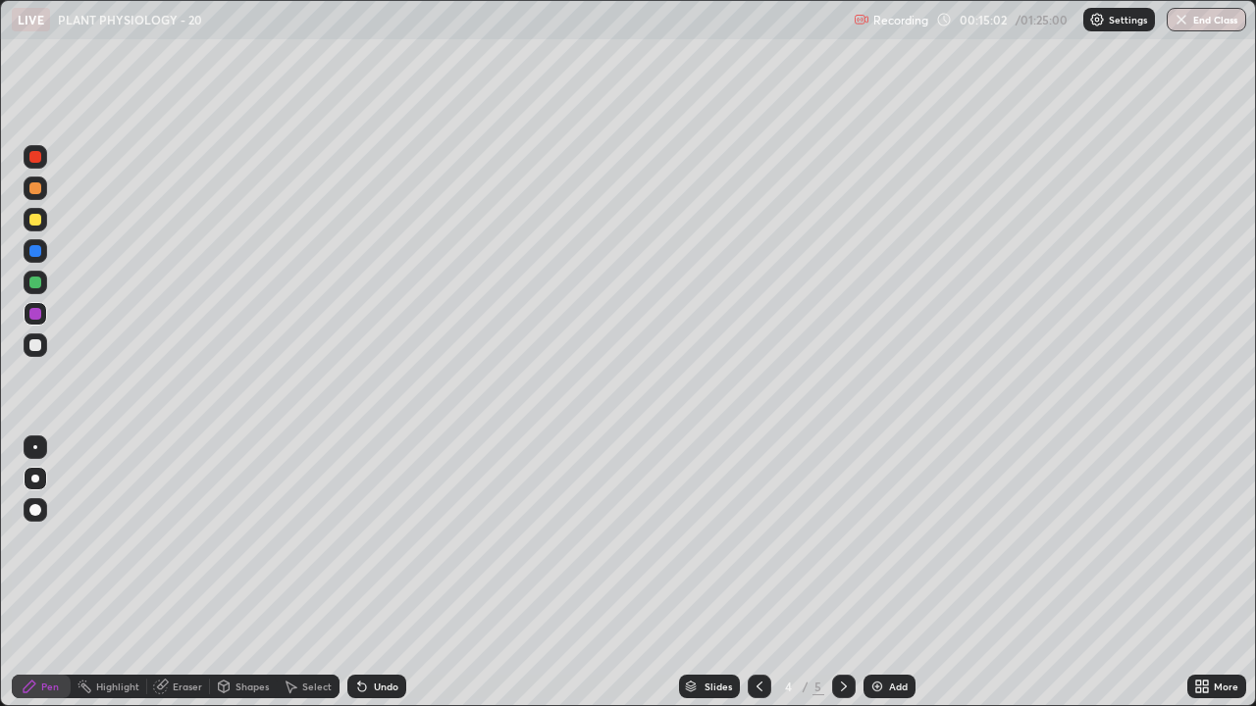
click at [374, 573] on div "Undo" at bounding box center [386, 687] width 25 height 10
click at [38, 347] on div at bounding box center [35, 345] width 12 height 12
click at [757, 573] on icon at bounding box center [760, 687] width 16 height 16
click at [842, 573] on icon at bounding box center [844, 687] width 16 height 16
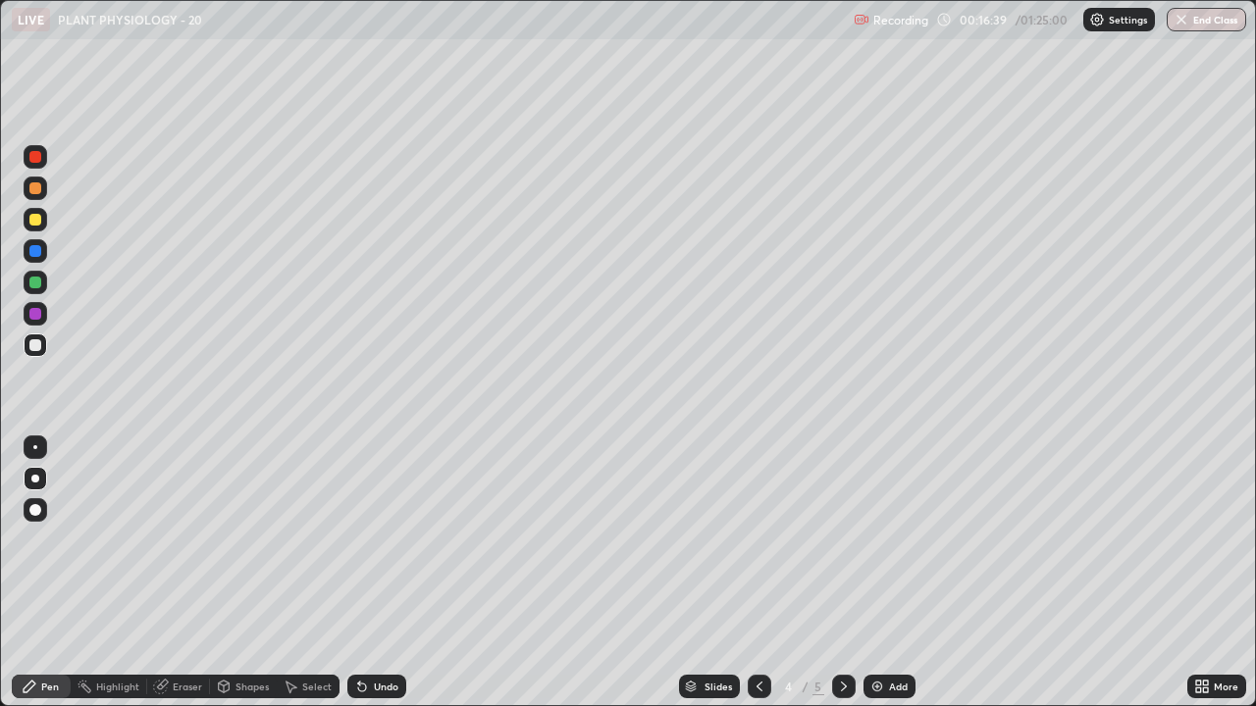
click at [833, 573] on div at bounding box center [844, 687] width 24 height 24
click at [839, 573] on icon at bounding box center [844, 687] width 16 height 16
click at [879, 573] on img at bounding box center [877, 687] width 16 height 16
click at [757, 573] on icon at bounding box center [760, 687] width 16 height 16
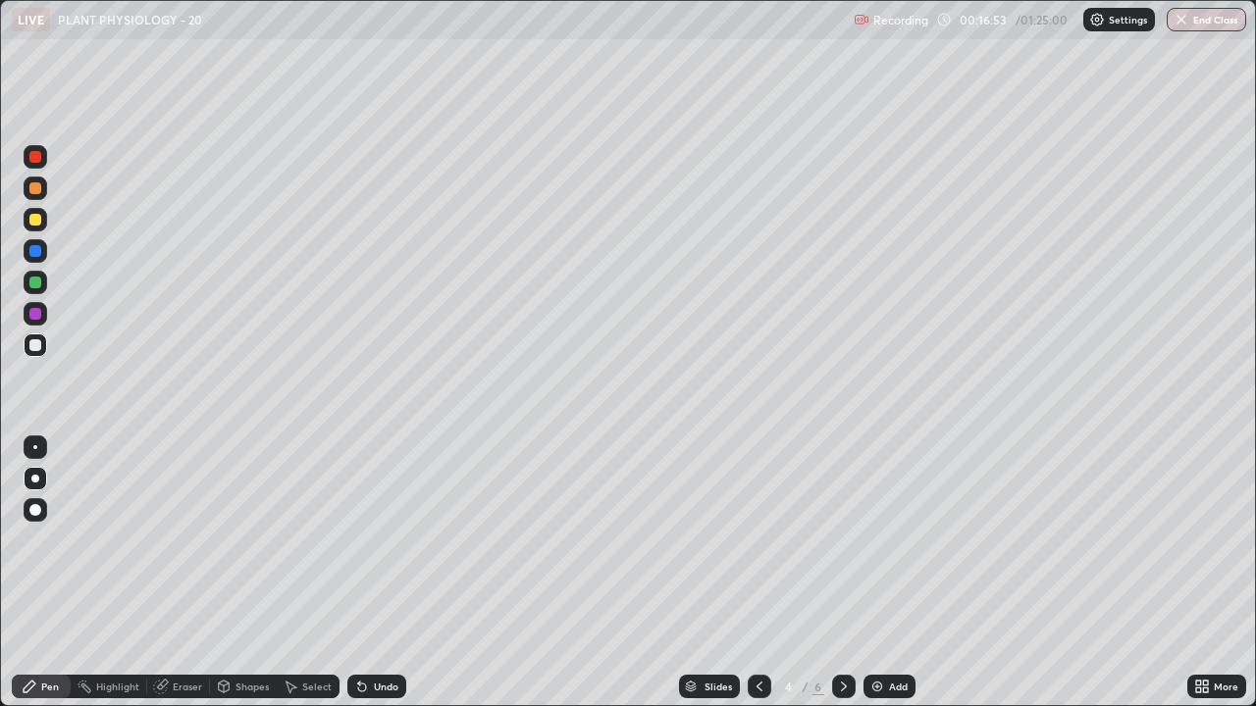
click at [842, 573] on icon at bounding box center [844, 687] width 16 height 16
click at [35, 349] on div at bounding box center [35, 345] width 12 height 12
click at [374, 573] on div "Undo" at bounding box center [386, 687] width 25 height 10
click at [34, 346] on div at bounding box center [35, 345] width 12 height 12
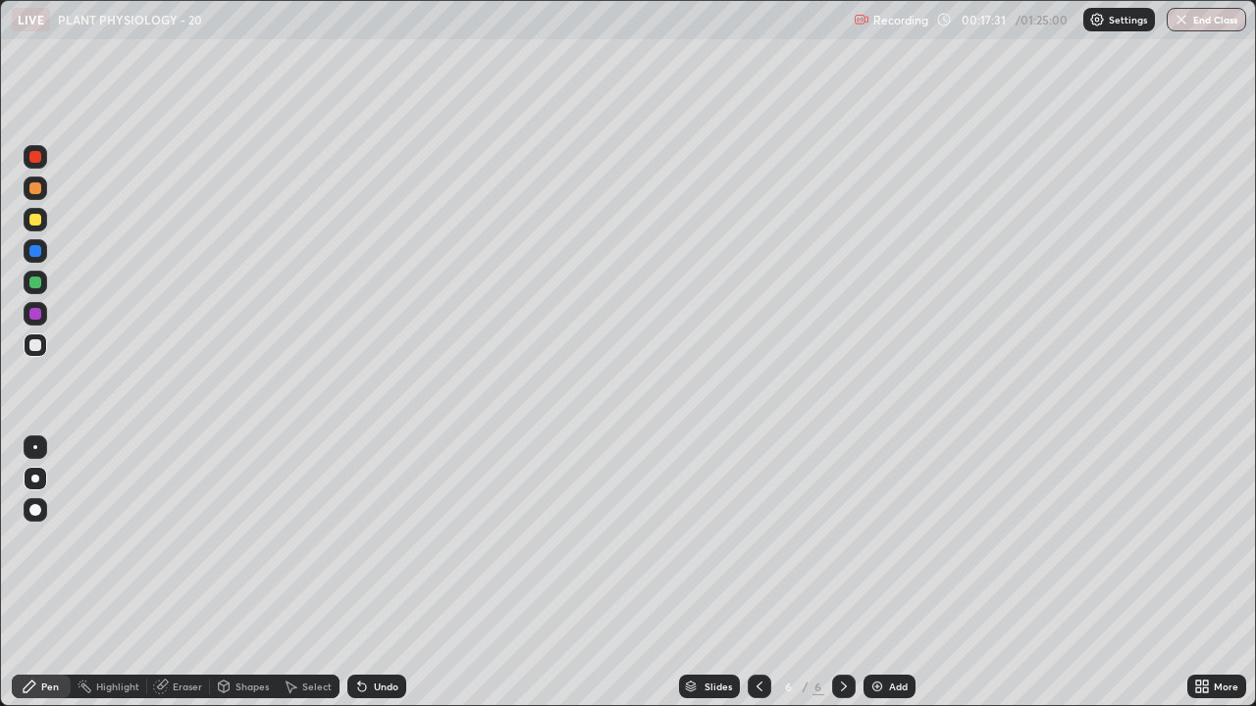
click at [35, 315] on div at bounding box center [35, 314] width 12 height 12
click at [35, 350] on div at bounding box center [35, 345] width 12 height 12
click at [39, 286] on div at bounding box center [35, 283] width 12 height 12
click at [34, 220] on div at bounding box center [35, 220] width 12 height 12
click at [36, 192] on div at bounding box center [35, 188] width 12 height 12
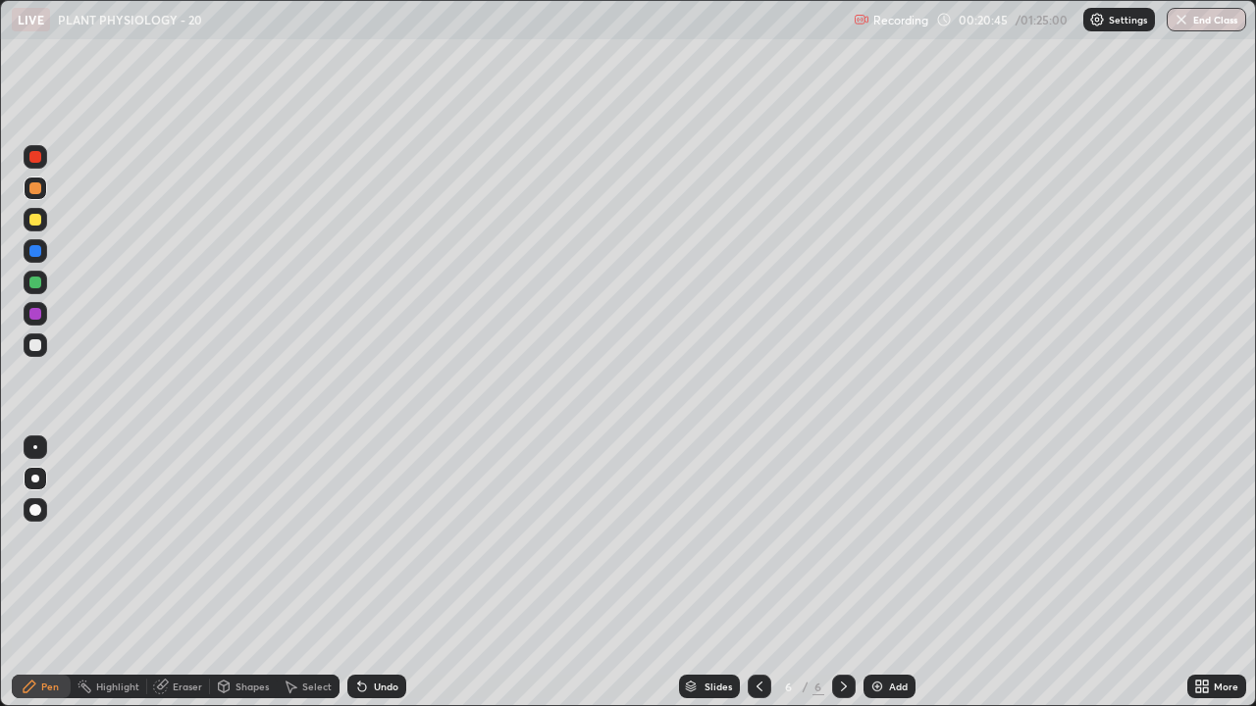
click at [374, 573] on div "Undo" at bounding box center [386, 687] width 25 height 10
click at [375, 573] on div "Undo" at bounding box center [386, 687] width 25 height 10
click at [45, 573] on div "Pen" at bounding box center [50, 687] width 18 height 10
click at [37, 224] on div at bounding box center [35, 220] width 12 height 12
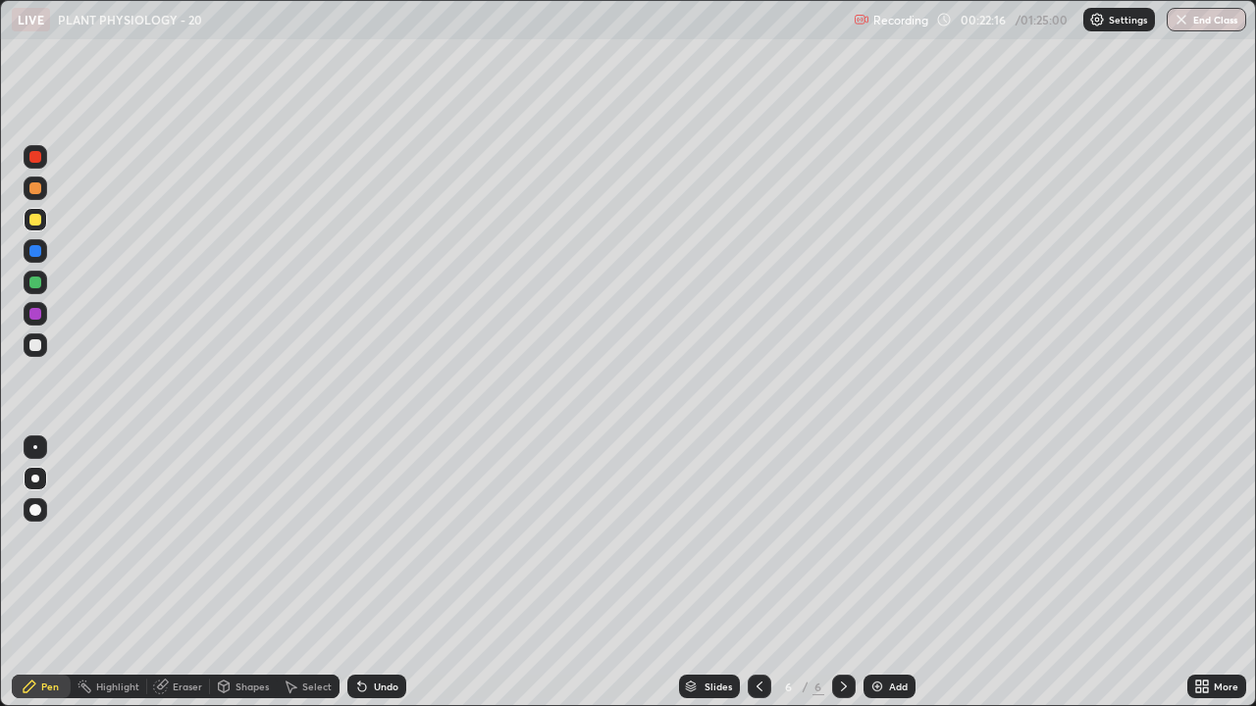
click at [34, 344] on div at bounding box center [35, 345] width 12 height 12
click at [33, 313] on div at bounding box center [35, 314] width 12 height 12
click at [38, 222] on div at bounding box center [35, 220] width 12 height 12
click at [759, 573] on icon at bounding box center [760, 687] width 16 height 16
click at [756, 573] on icon at bounding box center [760, 687] width 16 height 16
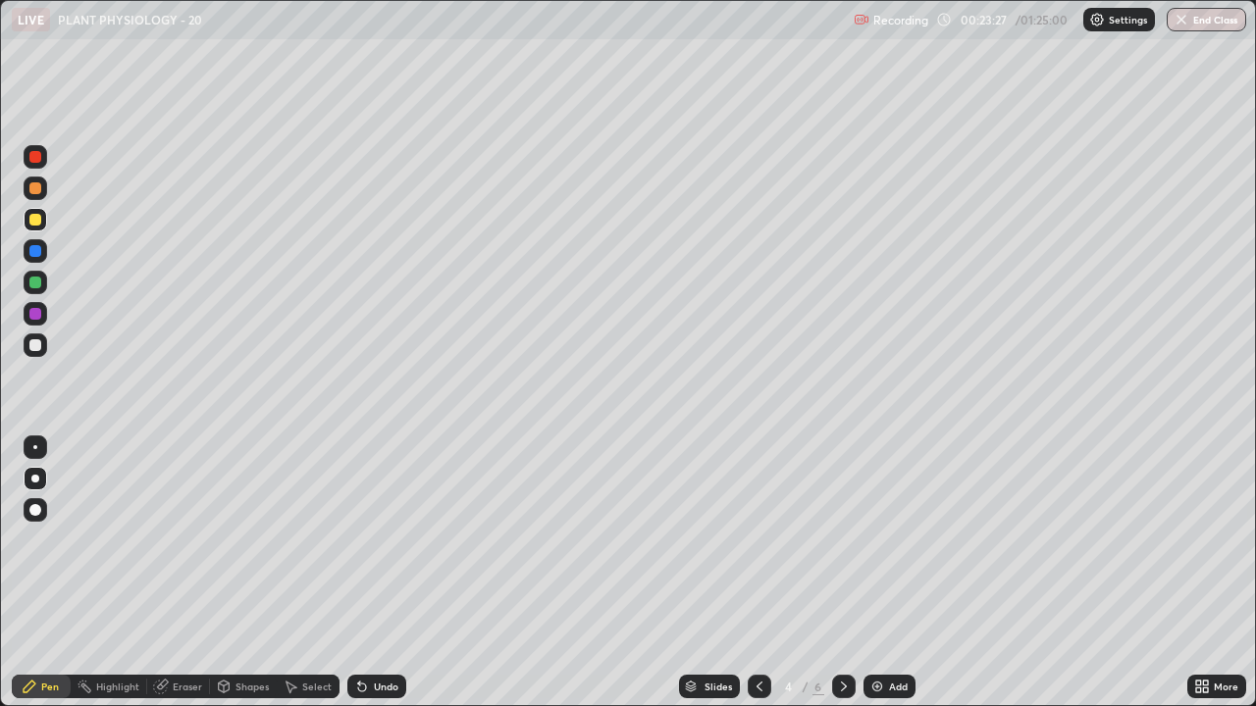
click at [748, 573] on div at bounding box center [760, 687] width 24 height 24
click at [757, 573] on icon at bounding box center [760, 687] width 16 height 16
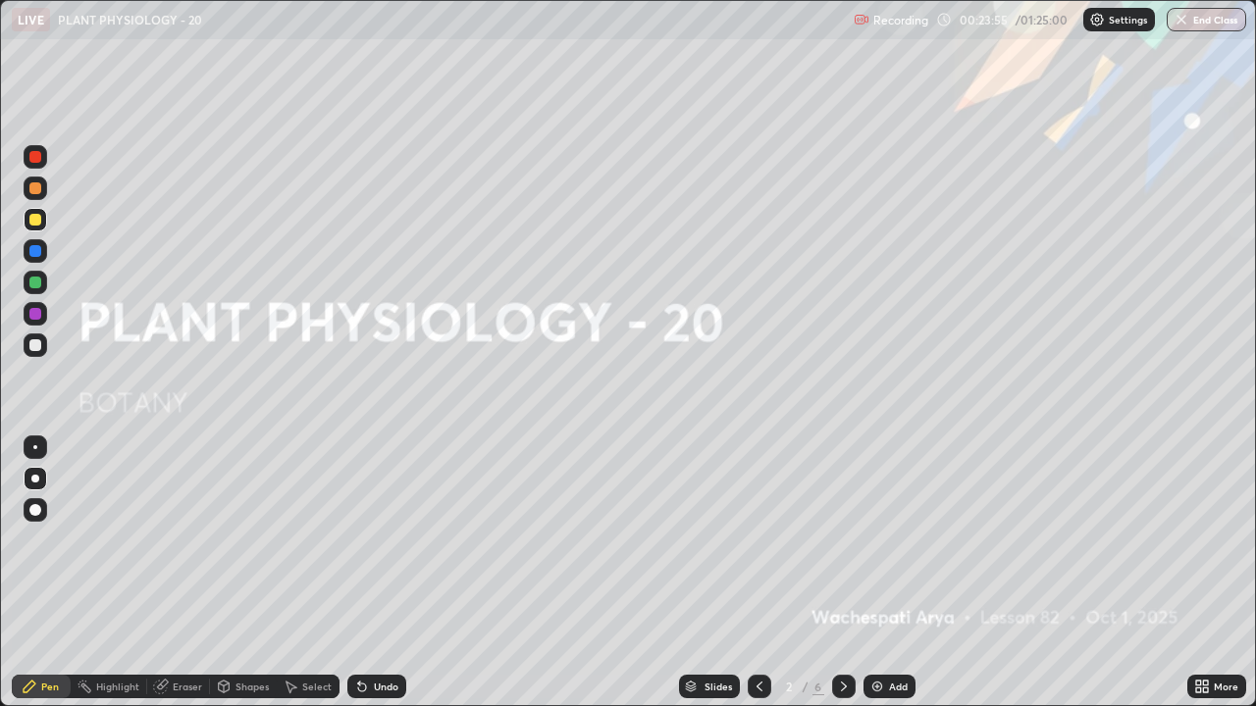
click at [841, 573] on icon at bounding box center [844, 687] width 6 height 10
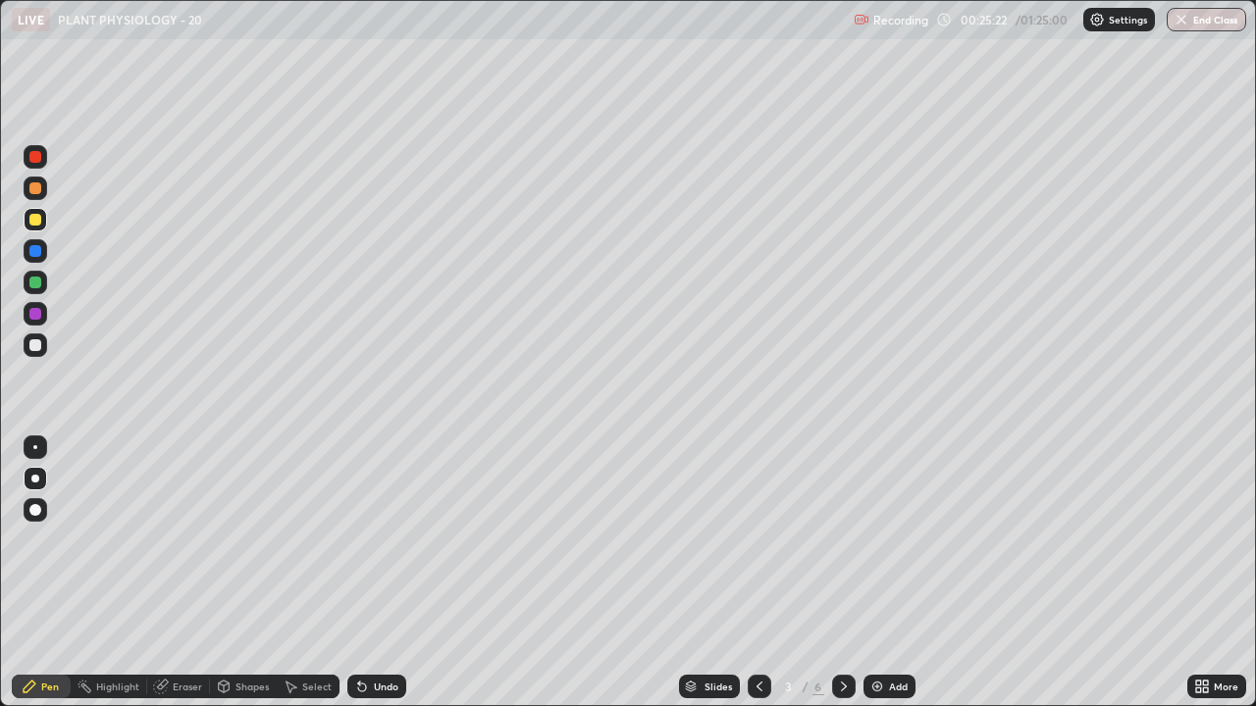
click at [32, 223] on div at bounding box center [35, 220] width 12 height 12
click at [380, 573] on div "Undo" at bounding box center [386, 687] width 25 height 10
click at [376, 573] on div "Undo" at bounding box center [386, 687] width 25 height 10
click at [377, 573] on div "Undo" at bounding box center [386, 687] width 25 height 10
click at [376, 573] on div "Undo" at bounding box center [386, 687] width 25 height 10
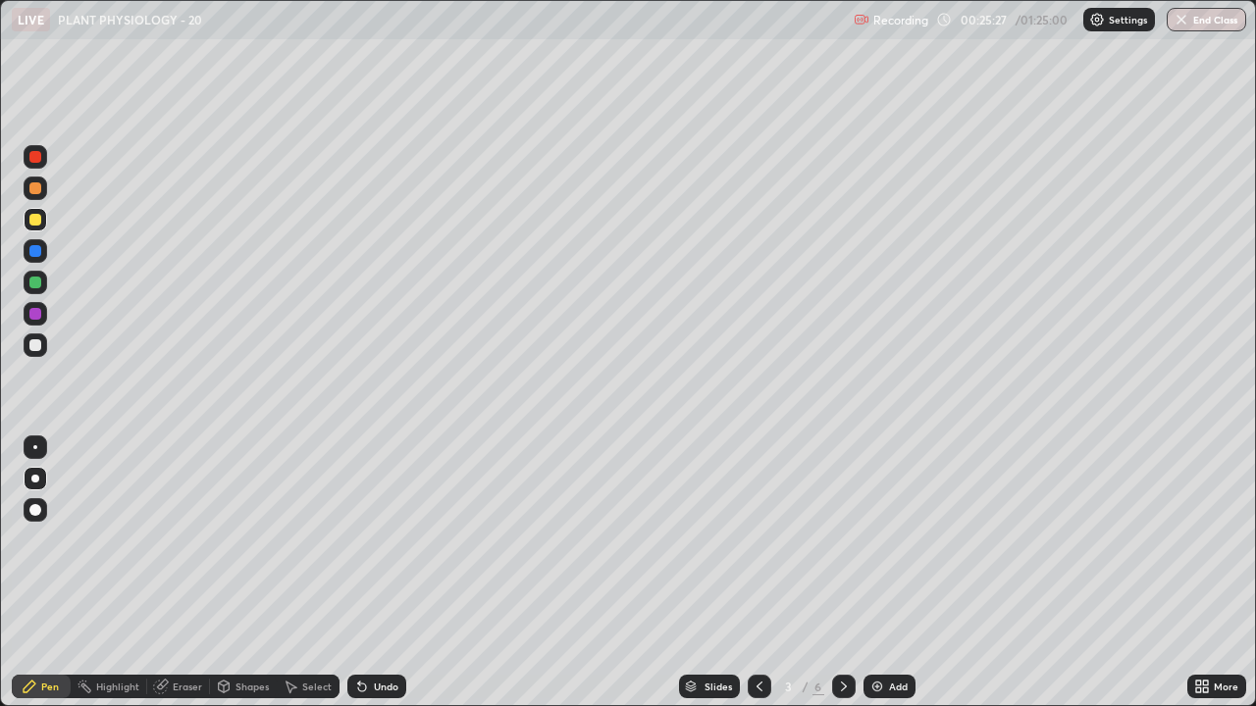
click at [377, 573] on div "Undo" at bounding box center [386, 687] width 25 height 10
click at [842, 573] on icon at bounding box center [844, 687] width 16 height 16
click at [844, 573] on div at bounding box center [844, 686] width 24 height 39
click at [842, 573] on icon at bounding box center [844, 687] width 16 height 16
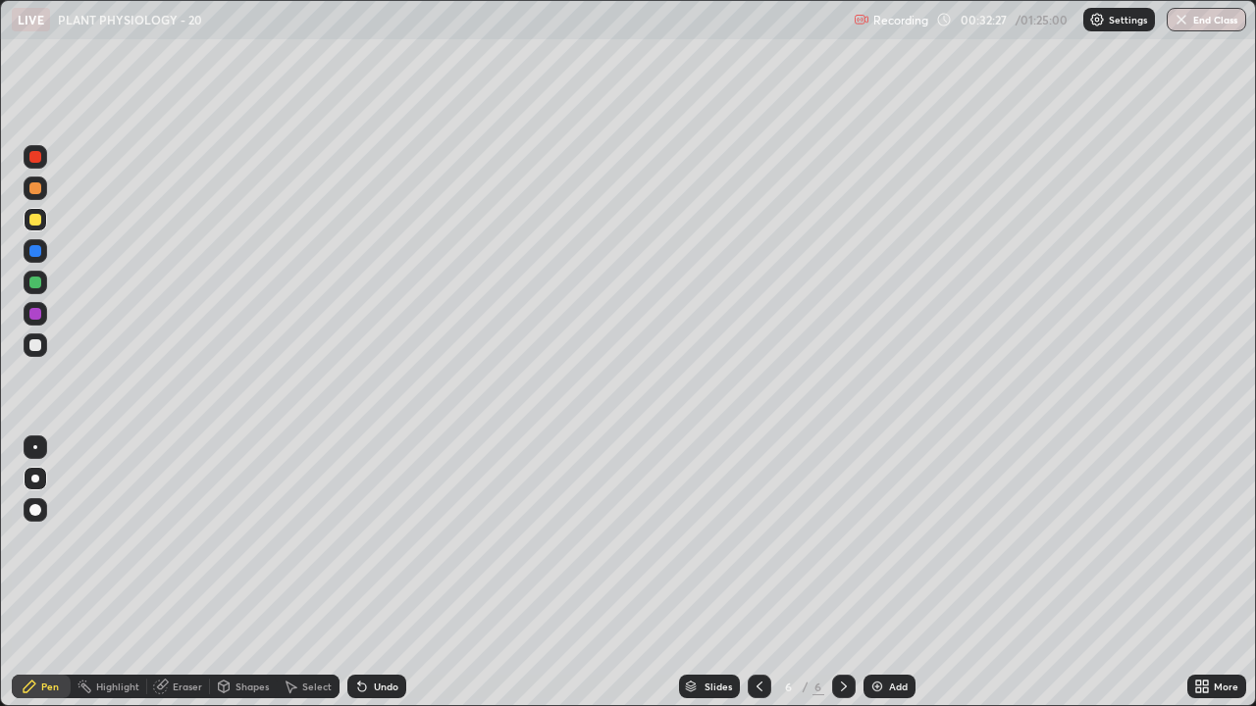
click at [874, 573] on img at bounding box center [877, 687] width 16 height 16
click at [33, 191] on div at bounding box center [35, 188] width 12 height 12
click at [377, 573] on div "Undo" at bounding box center [386, 687] width 25 height 10
click at [171, 573] on div "Eraser" at bounding box center [178, 687] width 63 height 24
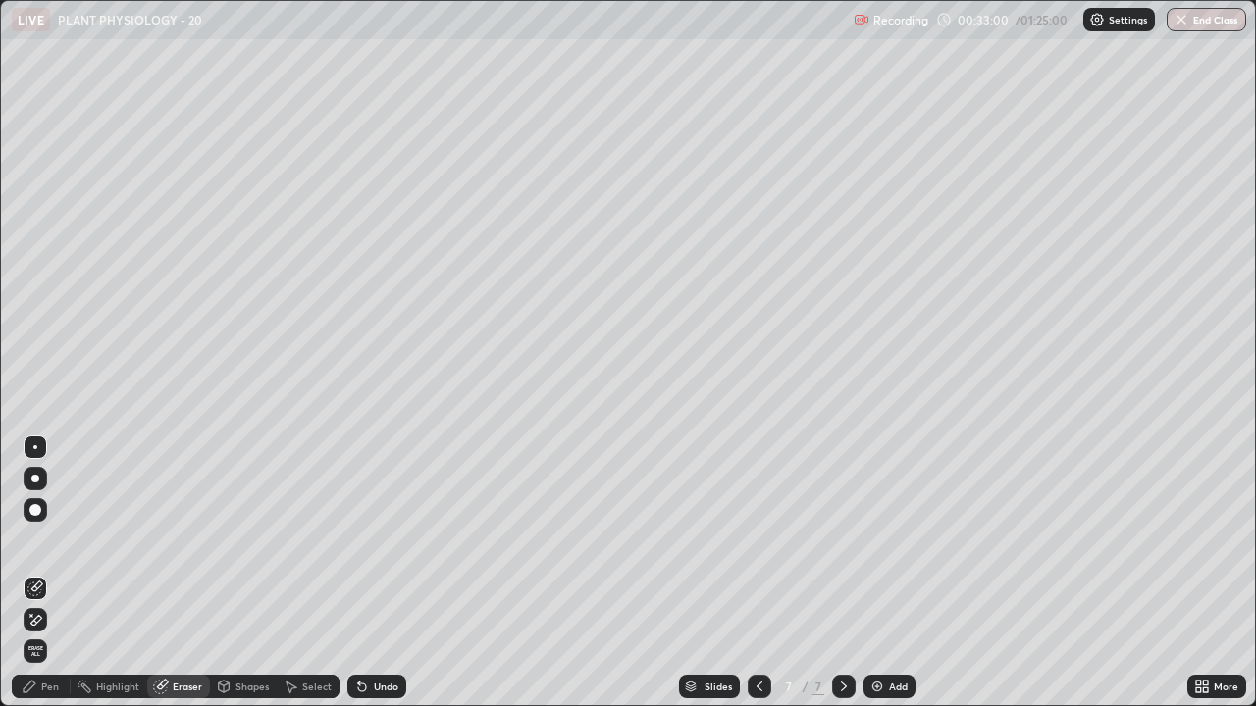
click at [49, 573] on div "Pen" at bounding box center [50, 687] width 18 height 10
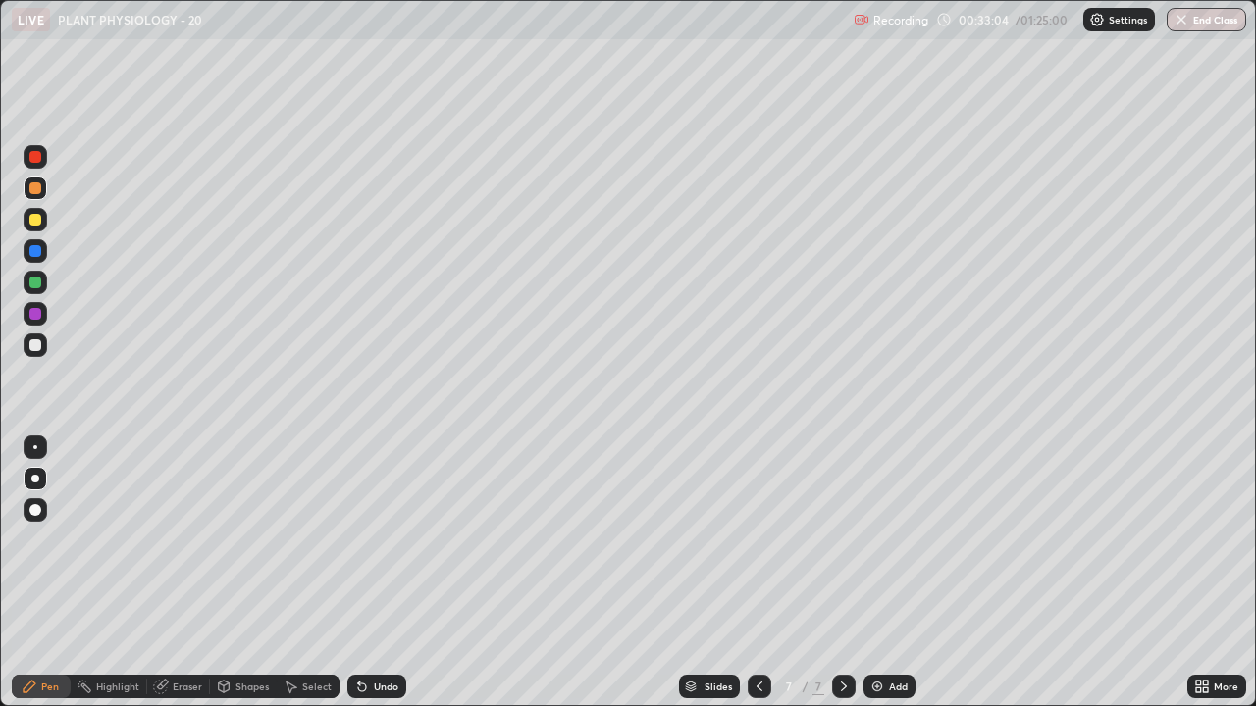
click at [181, 573] on div "Eraser" at bounding box center [187, 687] width 29 height 10
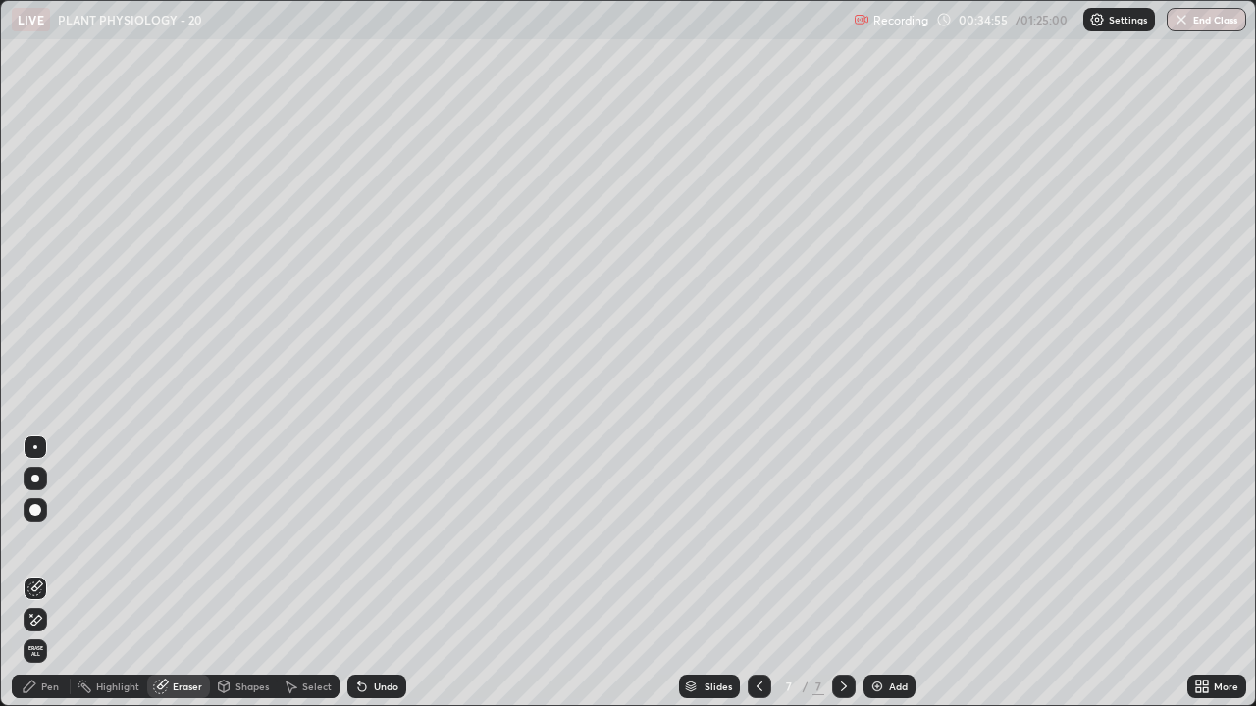
click at [115, 573] on div "Highlight" at bounding box center [117, 687] width 43 height 10
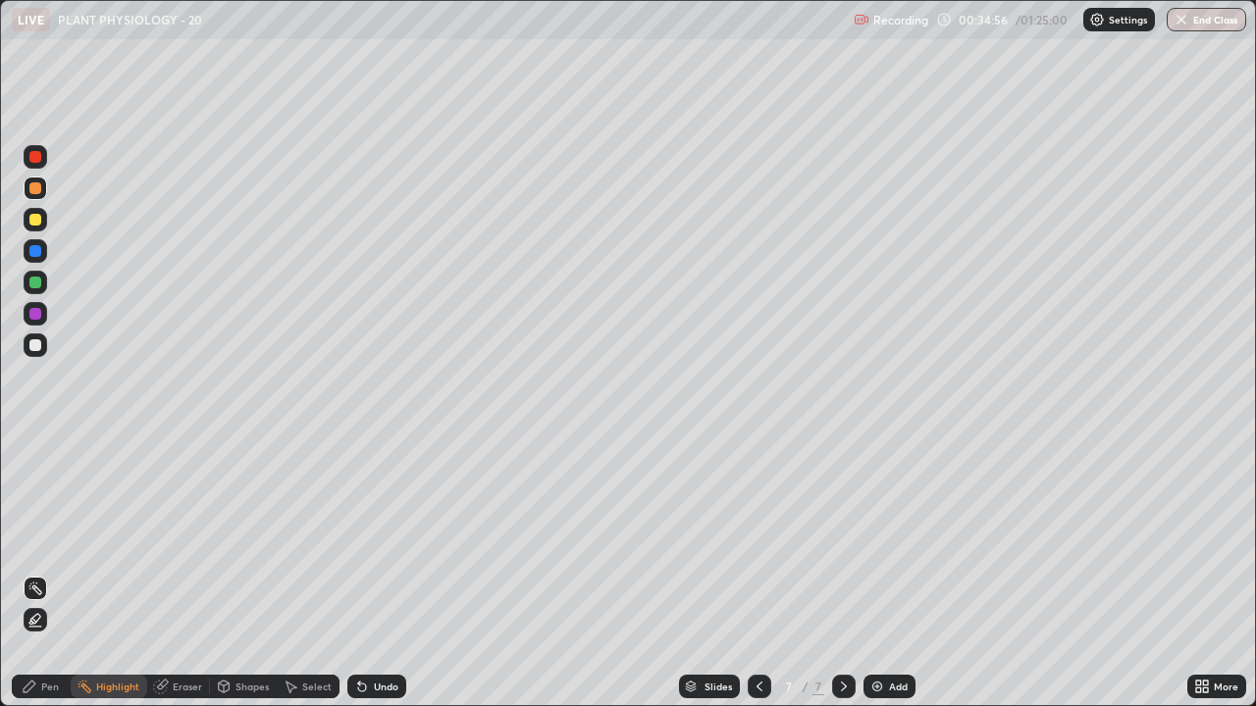
click at [185, 573] on div "Eraser" at bounding box center [187, 687] width 29 height 10
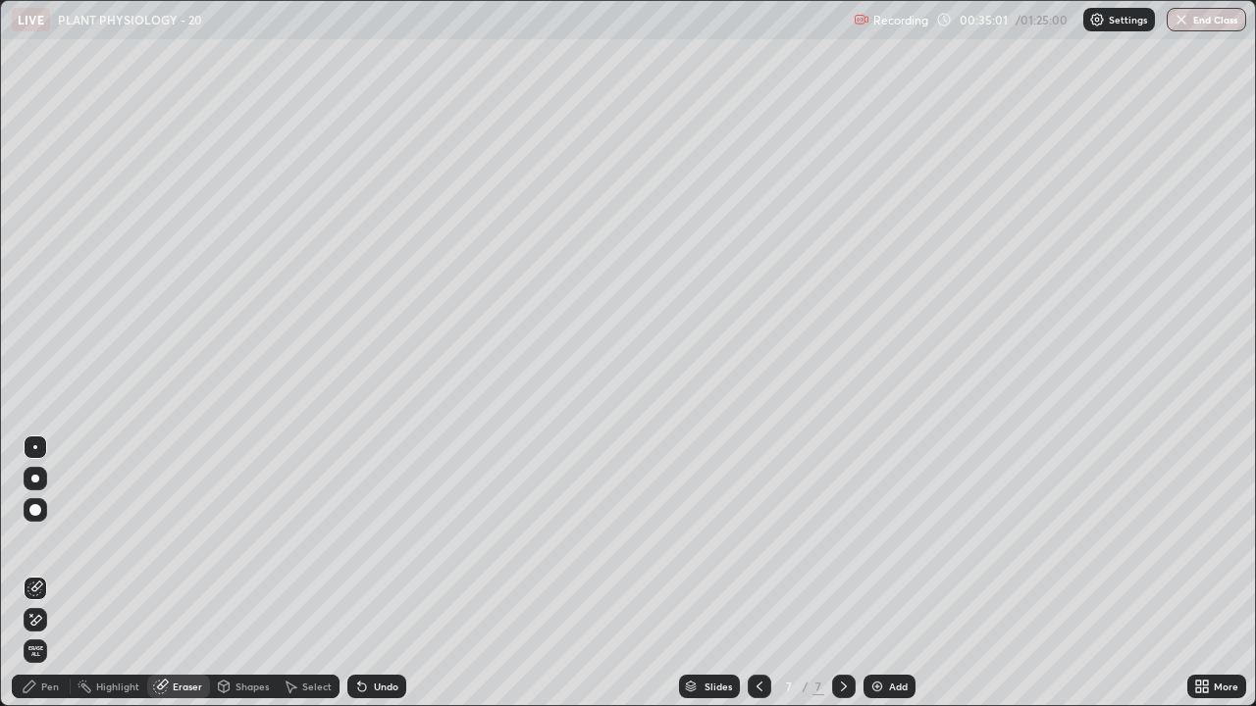
click at [41, 573] on div "Pen" at bounding box center [50, 687] width 18 height 10
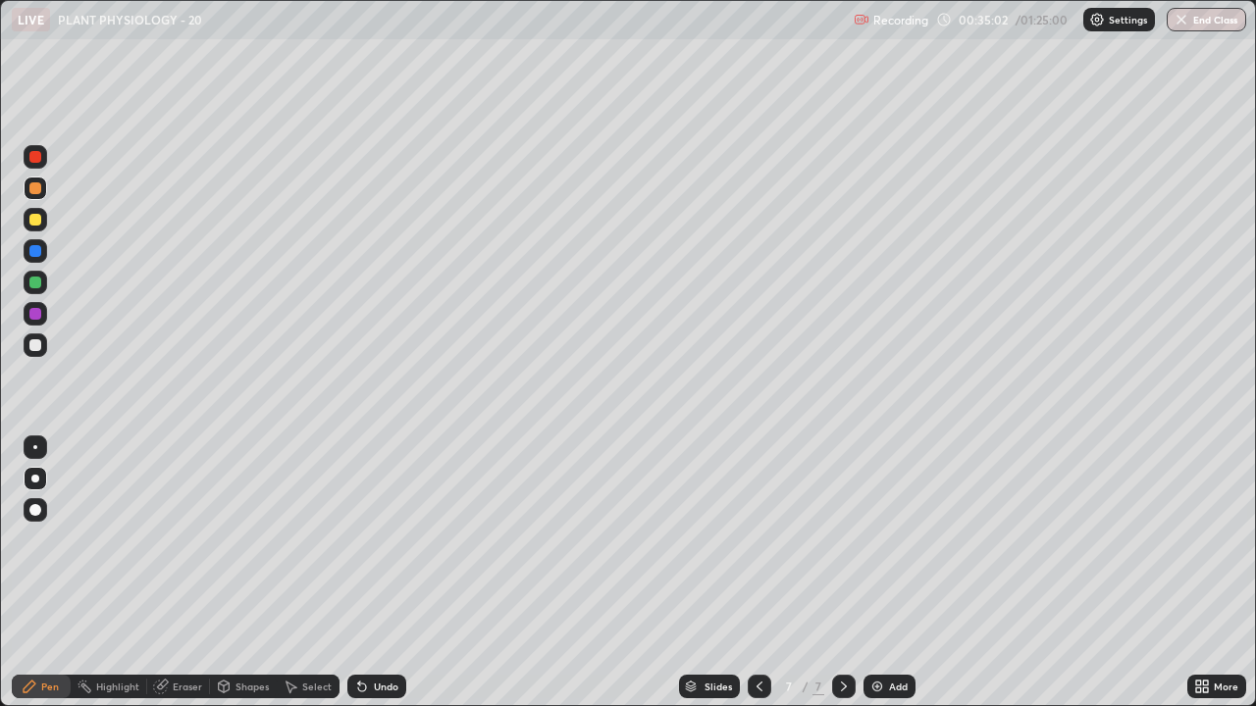
click at [36, 344] on div at bounding box center [35, 345] width 12 height 12
click at [757, 573] on icon at bounding box center [760, 687] width 16 height 16
click at [756, 573] on icon at bounding box center [760, 687] width 16 height 16
click at [757, 573] on icon at bounding box center [760, 687] width 16 height 16
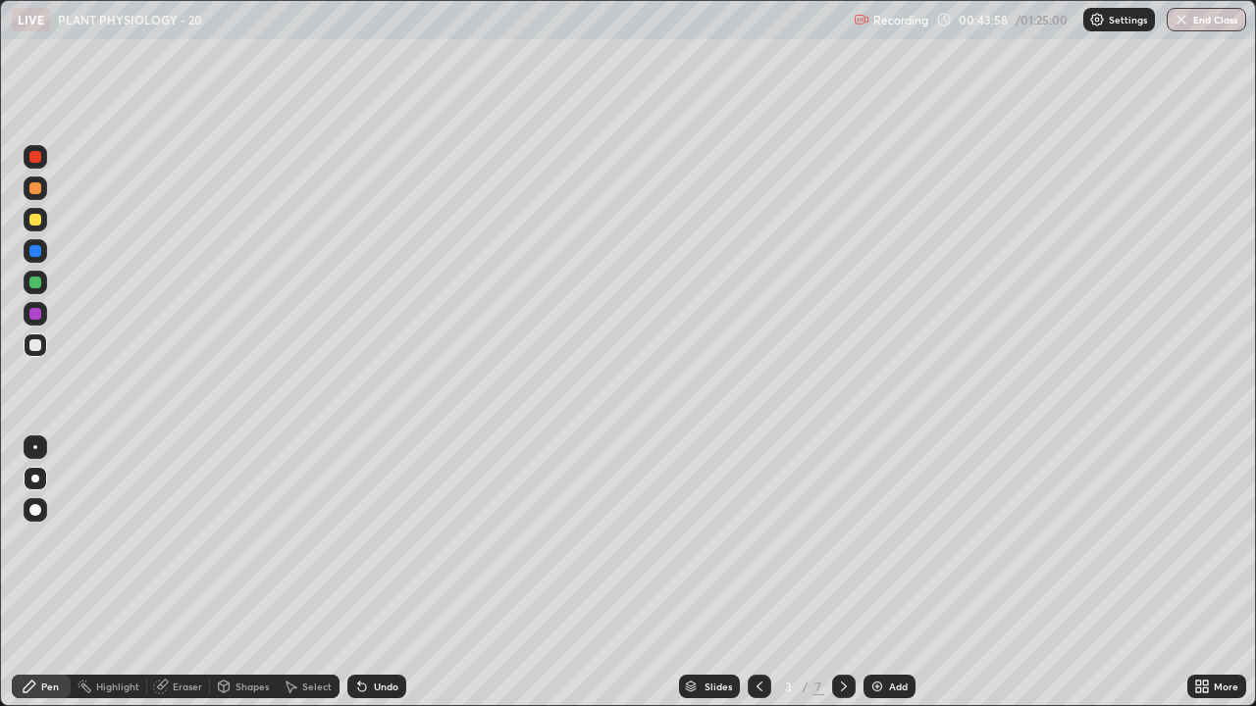
click at [844, 573] on div at bounding box center [844, 687] width 24 height 24
click at [842, 573] on icon at bounding box center [844, 687] width 16 height 16
click at [757, 573] on icon at bounding box center [760, 687] width 16 height 16
click at [841, 573] on icon at bounding box center [844, 687] width 16 height 16
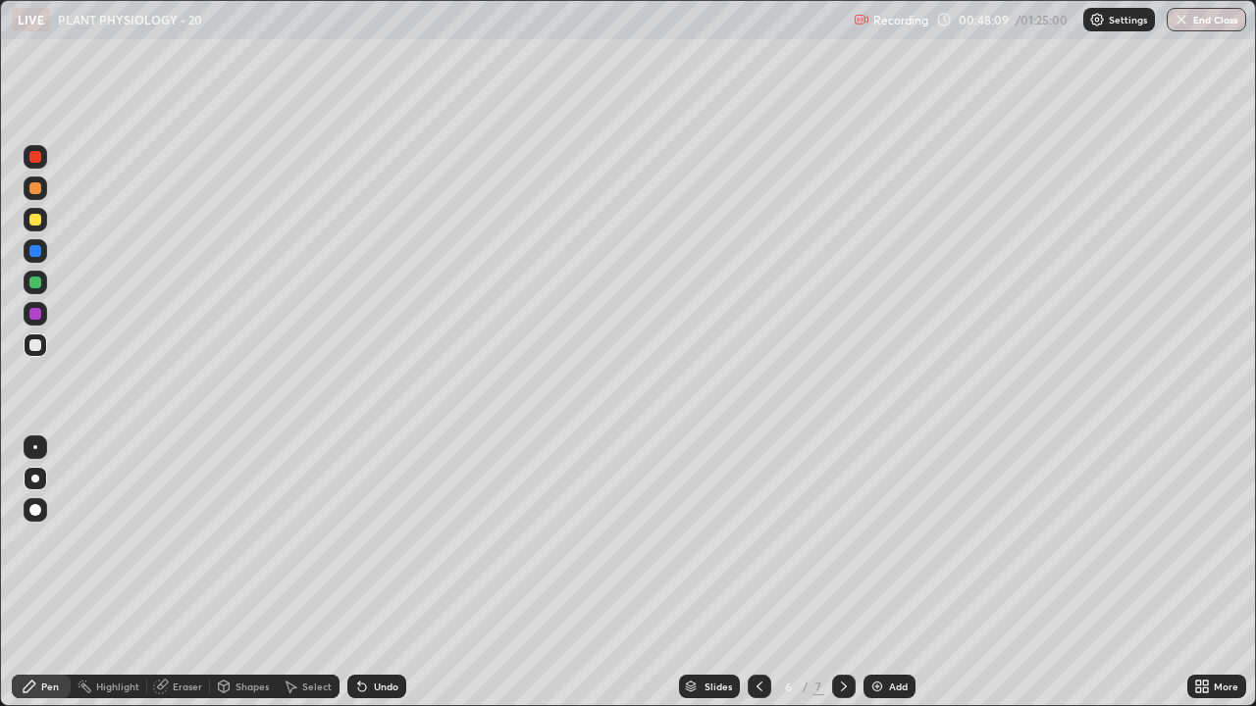
click at [32, 314] on div at bounding box center [35, 314] width 12 height 12
click at [33, 254] on div at bounding box center [35, 251] width 12 height 12
click at [390, 573] on div "Undo" at bounding box center [386, 687] width 25 height 10
click at [378, 573] on div "Undo" at bounding box center [386, 687] width 25 height 10
click at [757, 573] on icon at bounding box center [760, 687] width 16 height 16
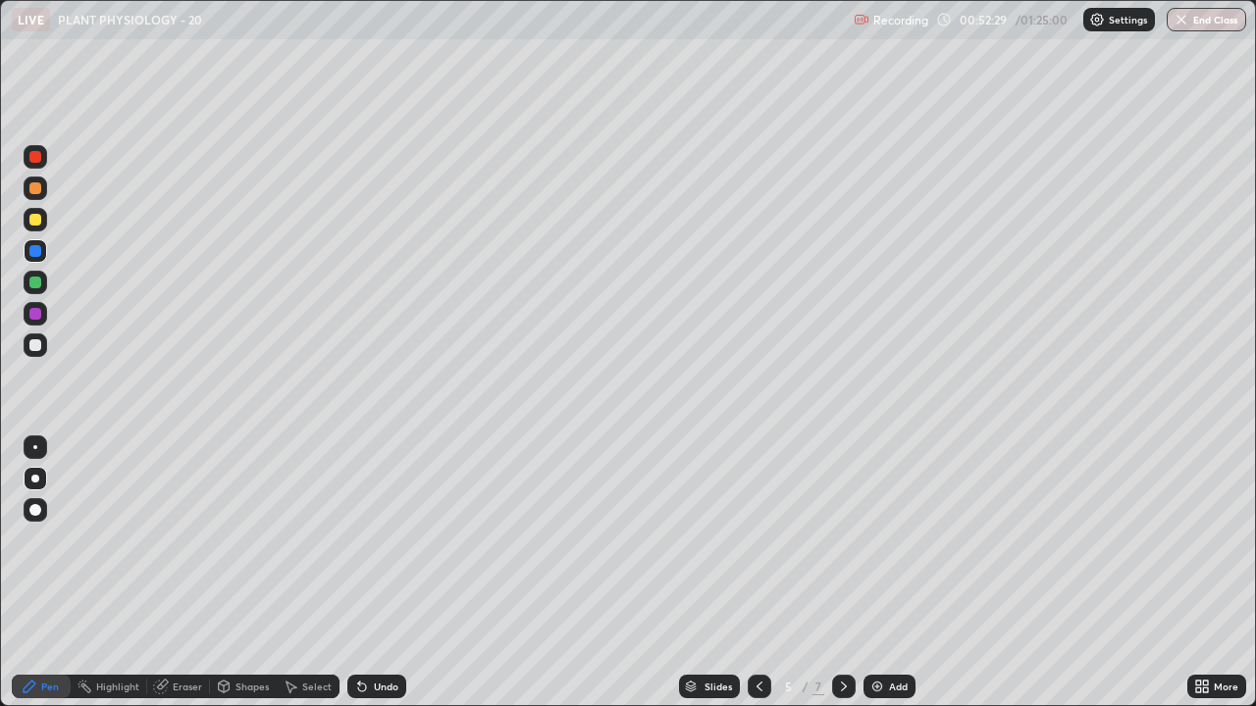
click at [757, 573] on icon at bounding box center [760, 687] width 16 height 16
click at [756, 573] on icon at bounding box center [760, 687] width 16 height 16
click at [853, 573] on div at bounding box center [844, 687] width 24 height 24
click at [842, 573] on icon at bounding box center [844, 687] width 16 height 16
click at [885, 573] on div "Add" at bounding box center [889, 687] width 52 height 24
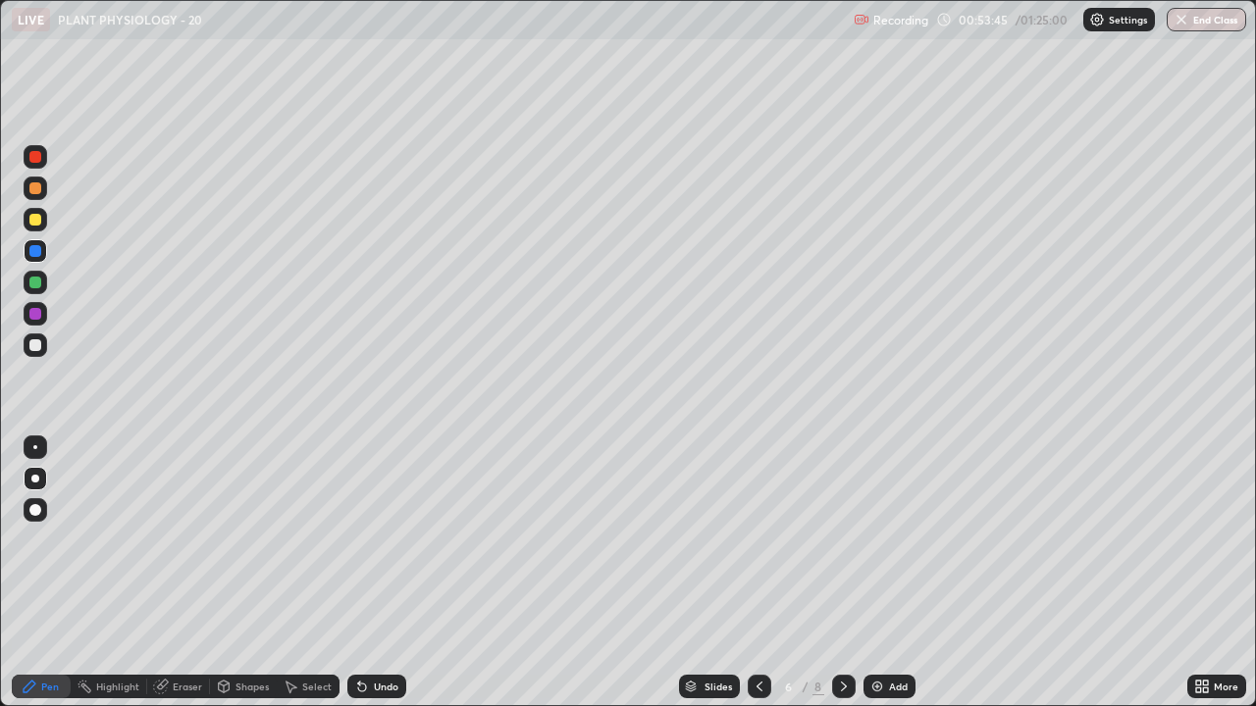
click at [757, 573] on icon at bounding box center [760, 687] width 16 height 16
click at [32, 251] on div at bounding box center [35, 251] width 12 height 12
click at [842, 573] on icon at bounding box center [844, 687] width 16 height 16
click at [839, 573] on icon at bounding box center [844, 687] width 16 height 16
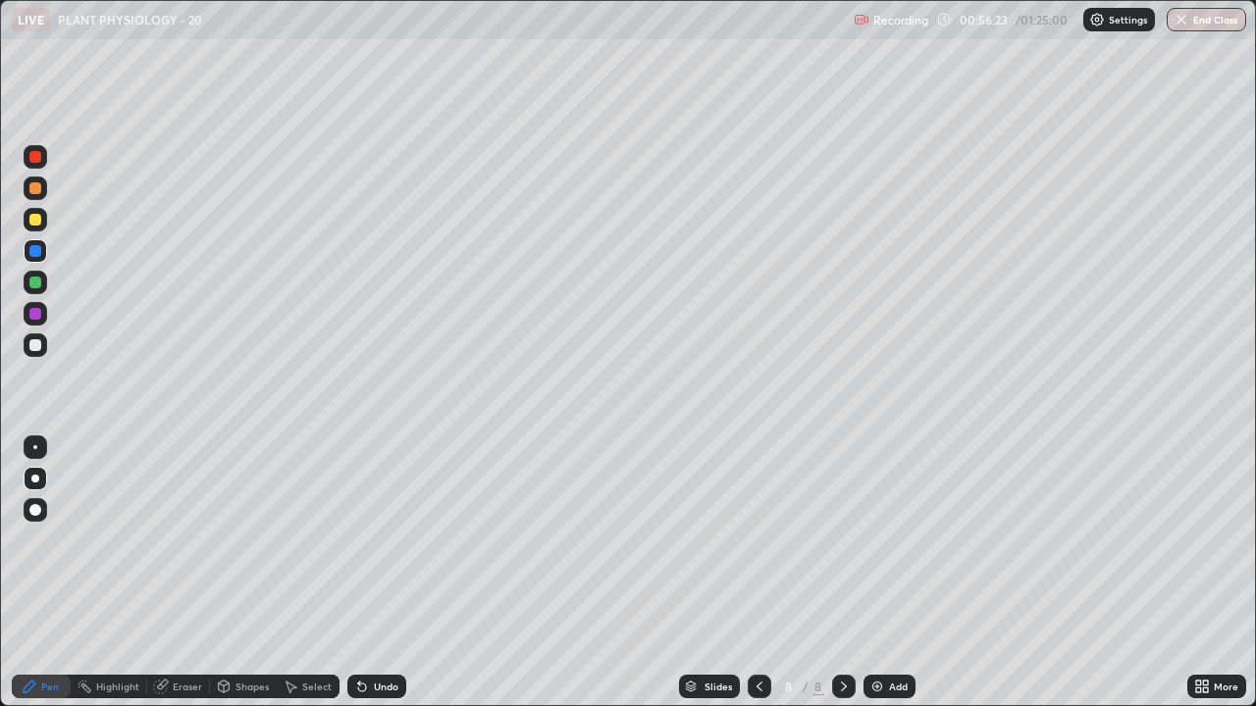
click at [305, 573] on div "Select" at bounding box center [316, 687] width 29 height 10
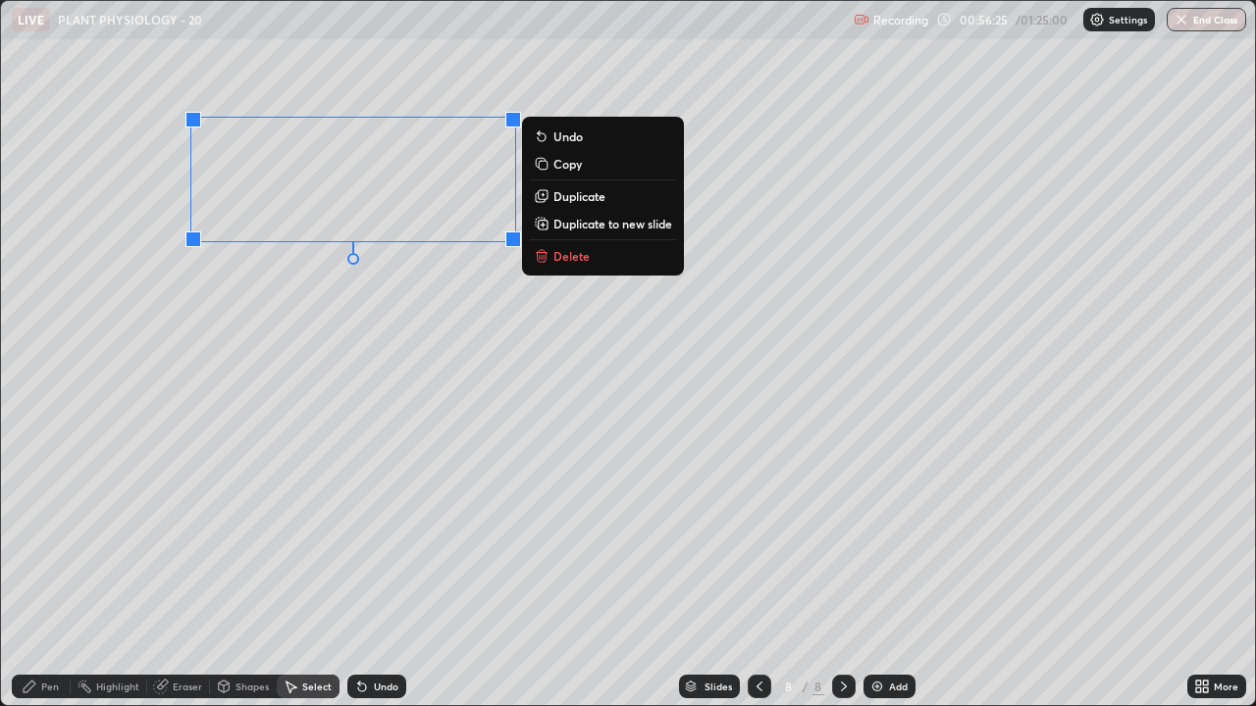
click at [587, 256] on p "Delete" at bounding box center [571, 256] width 36 height 16
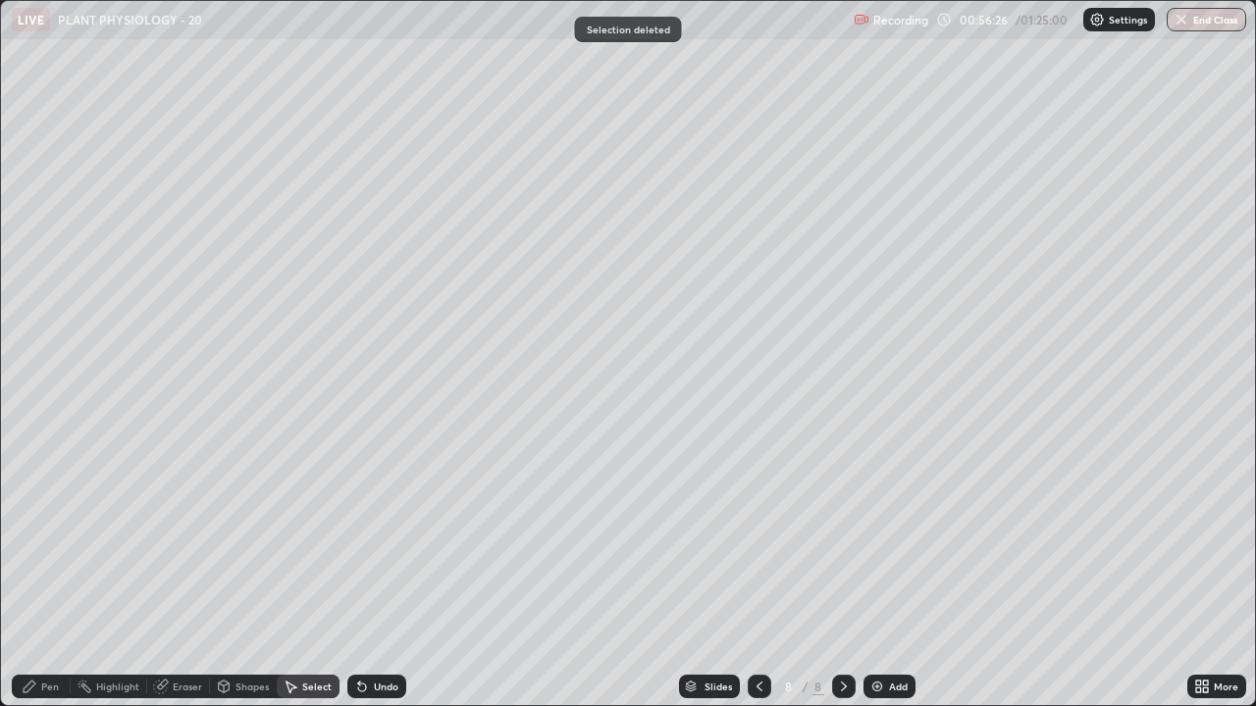
click at [56, 573] on div "Pen" at bounding box center [41, 687] width 59 height 24
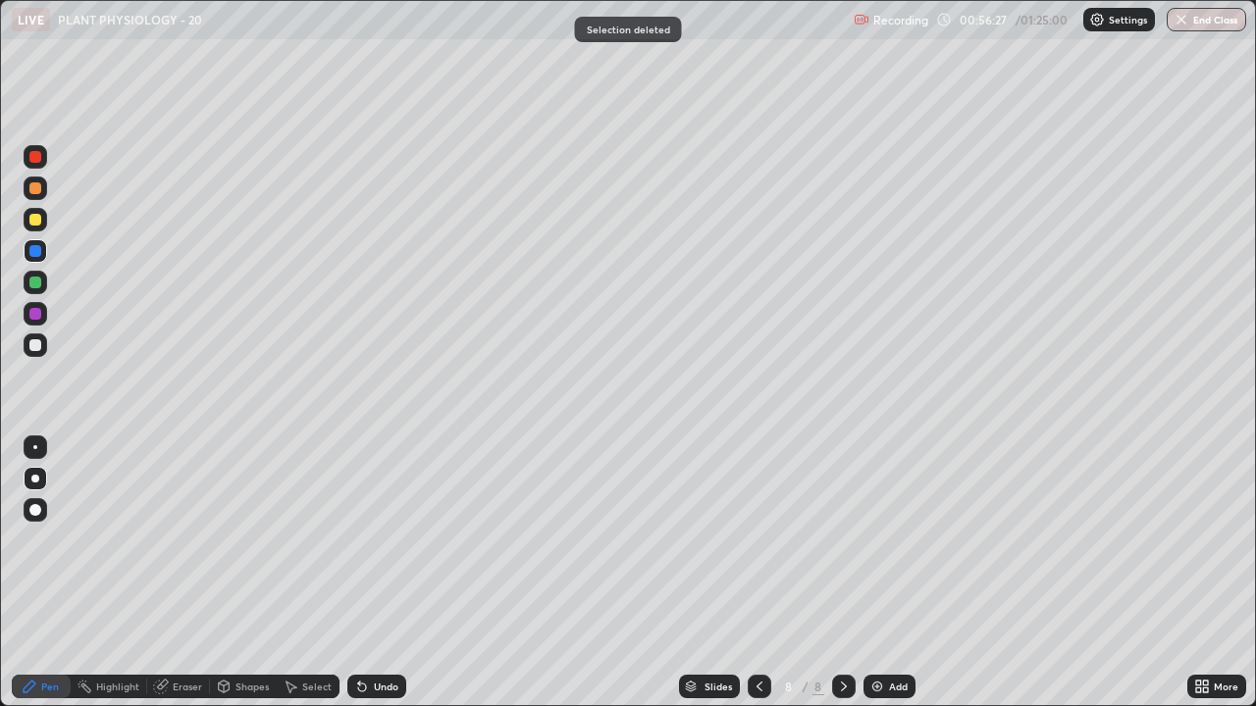
click at [39, 191] on div at bounding box center [35, 188] width 12 height 12
click at [33, 477] on div at bounding box center [35, 479] width 8 height 8
click at [32, 345] on div at bounding box center [35, 345] width 12 height 12
click at [44, 260] on div at bounding box center [36, 251] width 24 height 24
click at [183, 573] on div "Eraser" at bounding box center [187, 687] width 29 height 10
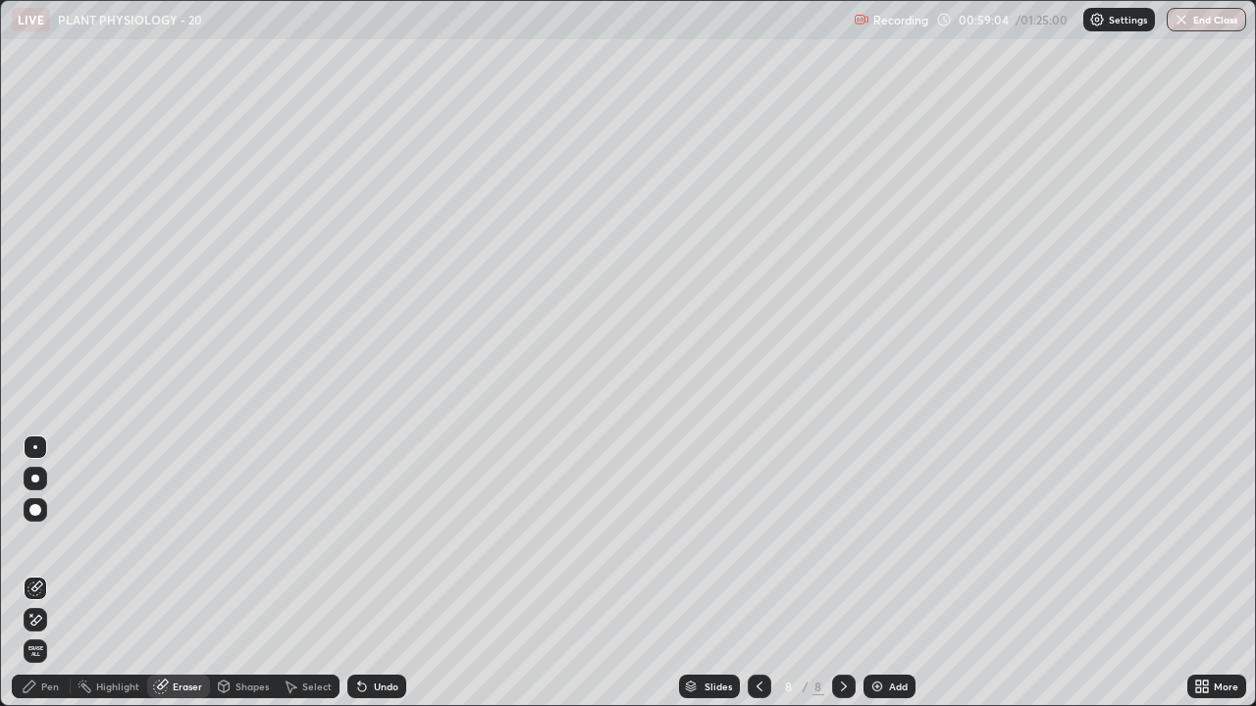
click at [49, 573] on div "Pen" at bounding box center [50, 687] width 18 height 10
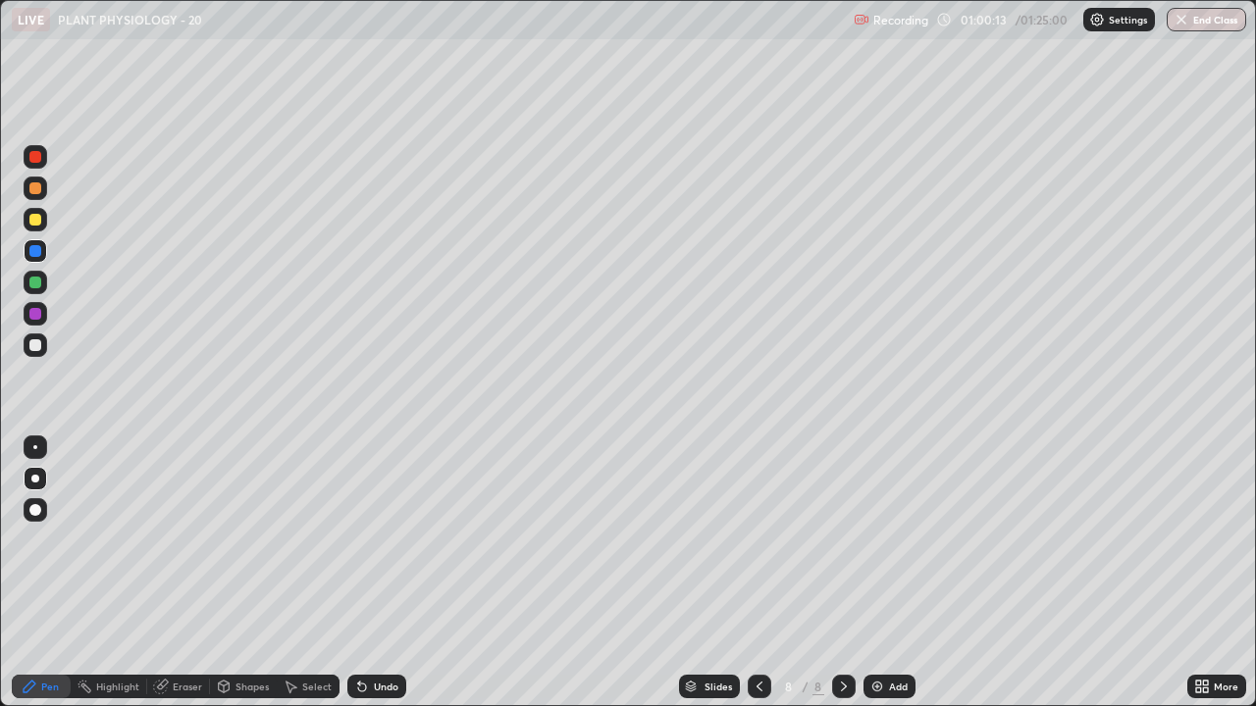
click at [36, 227] on div at bounding box center [36, 220] width 24 height 24
click at [40, 281] on div at bounding box center [35, 283] width 12 height 12
click at [379, 573] on div "Undo" at bounding box center [376, 687] width 59 height 24
click at [31, 192] on div at bounding box center [35, 188] width 12 height 12
click at [875, 573] on img at bounding box center [877, 687] width 16 height 16
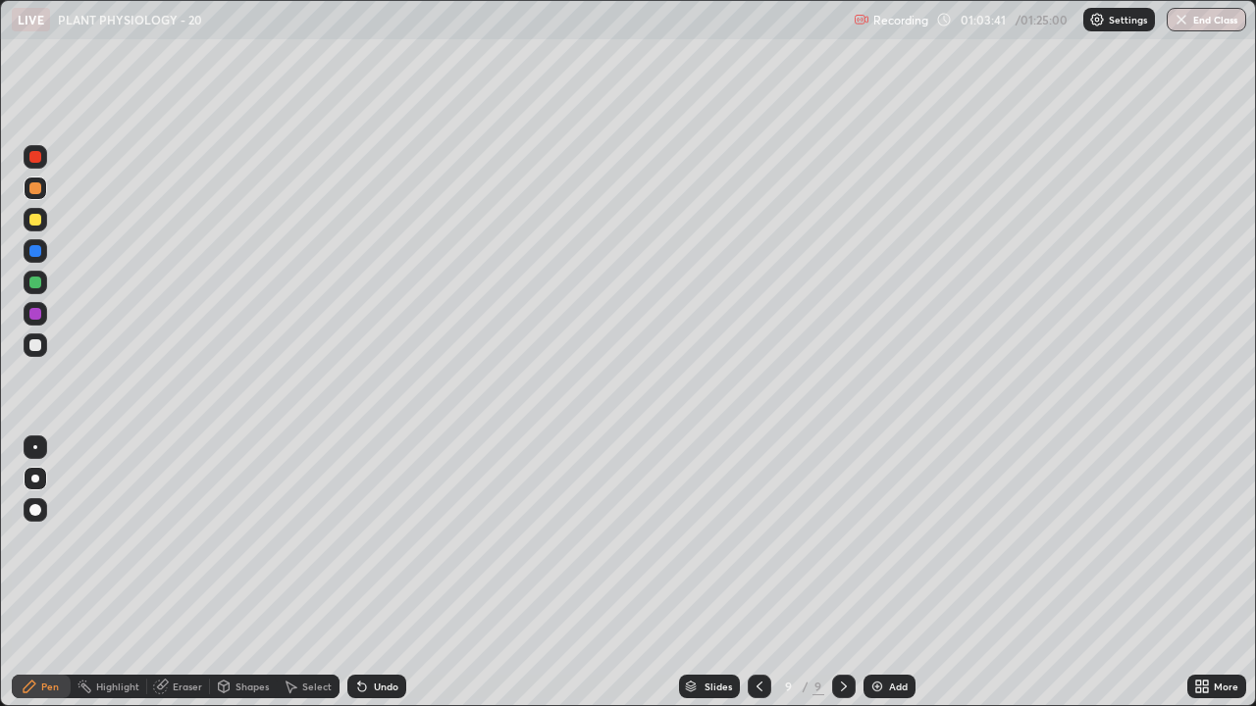
click at [32, 344] on div at bounding box center [35, 345] width 12 height 12
click at [34, 192] on div at bounding box center [35, 188] width 12 height 12
click at [36, 222] on div at bounding box center [35, 220] width 12 height 12
click at [35, 346] on div at bounding box center [35, 345] width 12 height 12
click at [37, 190] on div at bounding box center [35, 188] width 12 height 12
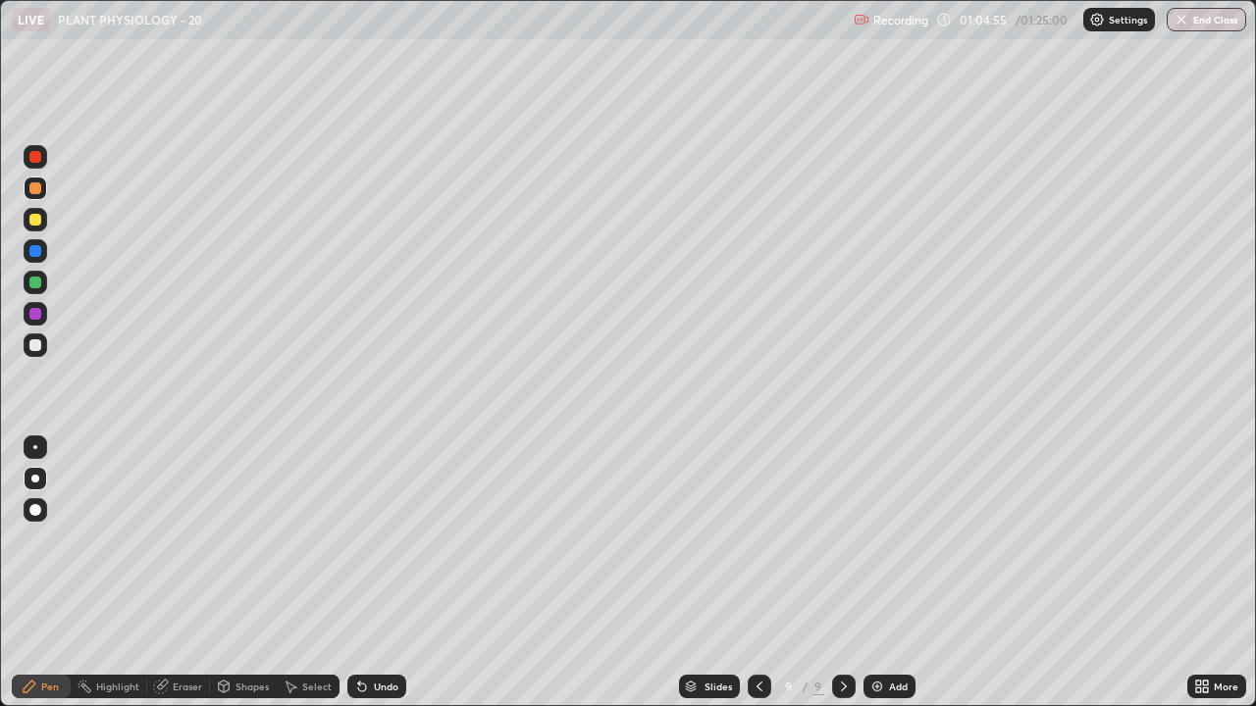
click at [31, 251] on div at bounding box center [35, 251] width 12 height 12
click at [34, 252] on div at bounding box center [35, 251] width 12 height 12
click at [36, 346] on div at bounding box center [35, 345] width 12 height 12
click at [40, 216] on div at bounding box center [35, 220] width 12 height 12
click at [35, 345] on div at bounding box center [35, 345] width 12 height 12
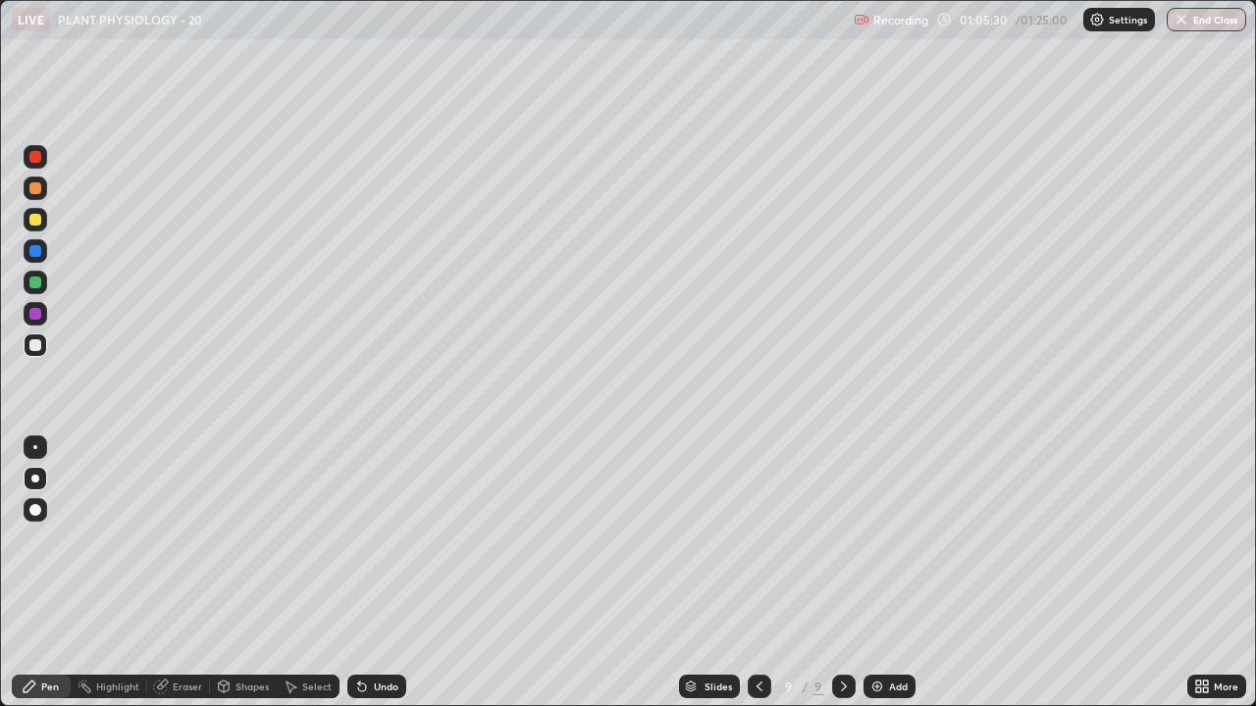
click at [34, 187] on div at bounding box center [35, 188] width 12 height 12
click at [37, 254] on div at bounding box center [35, 251] width 12 height 12
click at [33, 344] on div at bounding box center [35, 345] width 12 height 12
click at [42, 193] on div at bounding box center [36, 189] width 24 height 24
click at [39, 252] on div at bounding box center [35, 251] width 12 height 12
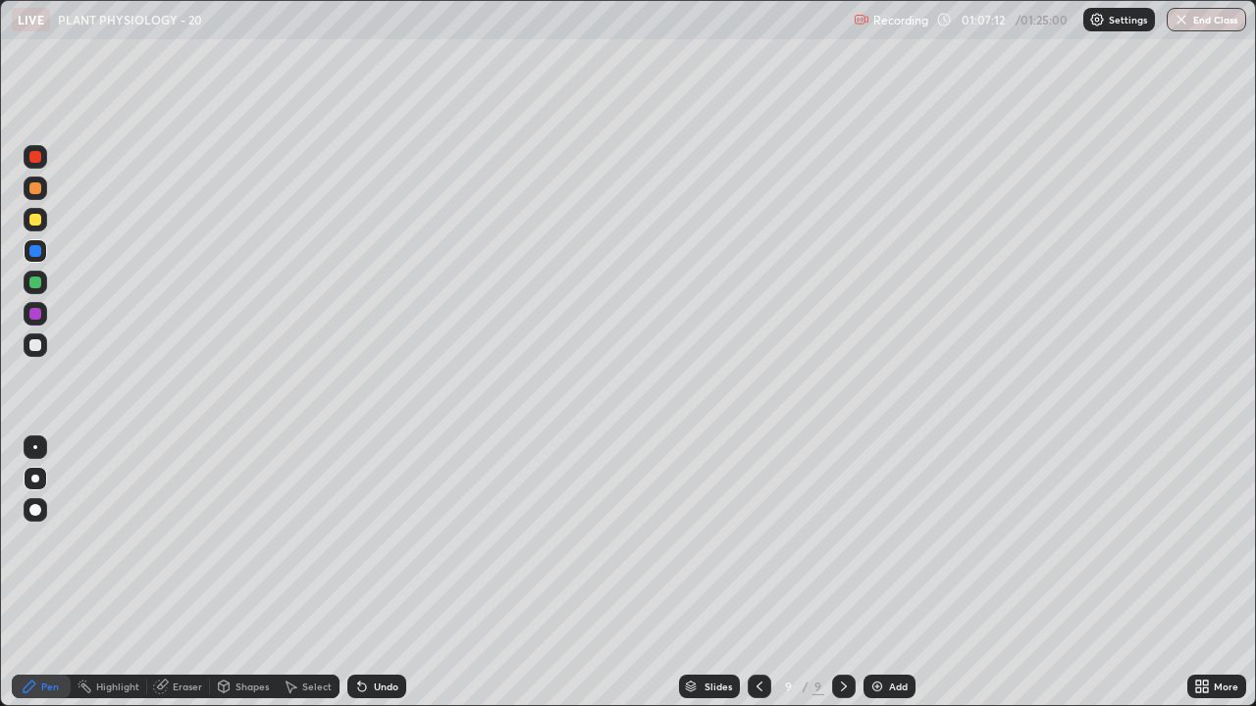
click at [37, 189] on div at bounding box center [35, 188] width 12 height 12
click at [37, 247] on div at bounding box center [35, 251] width 12 height 12
click at [34, 350] on div at bounding box center [35, 345] width 12 height 12
click at [36, 250] on div at bounding box center [35, 251] width 12 height 12
click at [36, 190] on div at bounding box center [35, 188] width 12 height 12
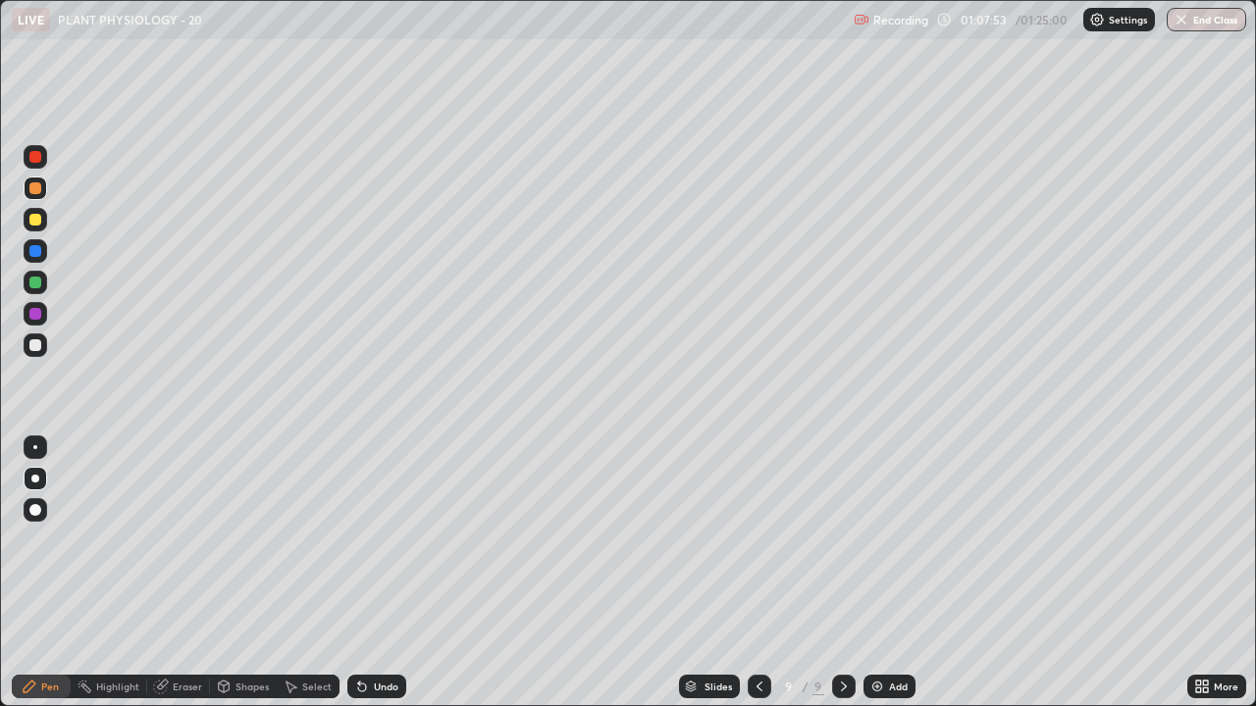
click at [36, 250] on div at bounding box center [35, 251] width 12 height 12
click at [880, 573] on img at bounding box center [877, 687] width 16 height 16
click at [759, 573] on icon at bounding box center [759, 687] width 16 height 16
click at [1212, 573] on div "More" at bounding box center [1216, 687] width 59 height 24
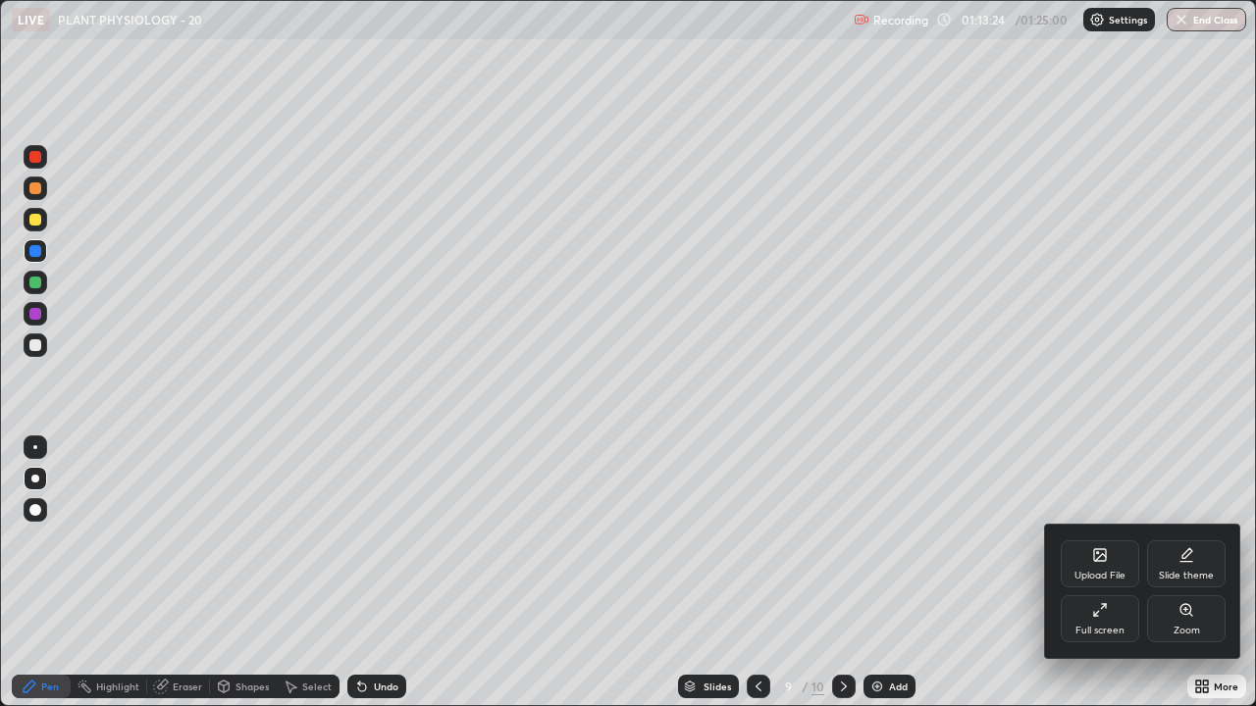
click at [1117, 573] on div "Full screen" at bounding box center [1099, 631] width 49 height 10
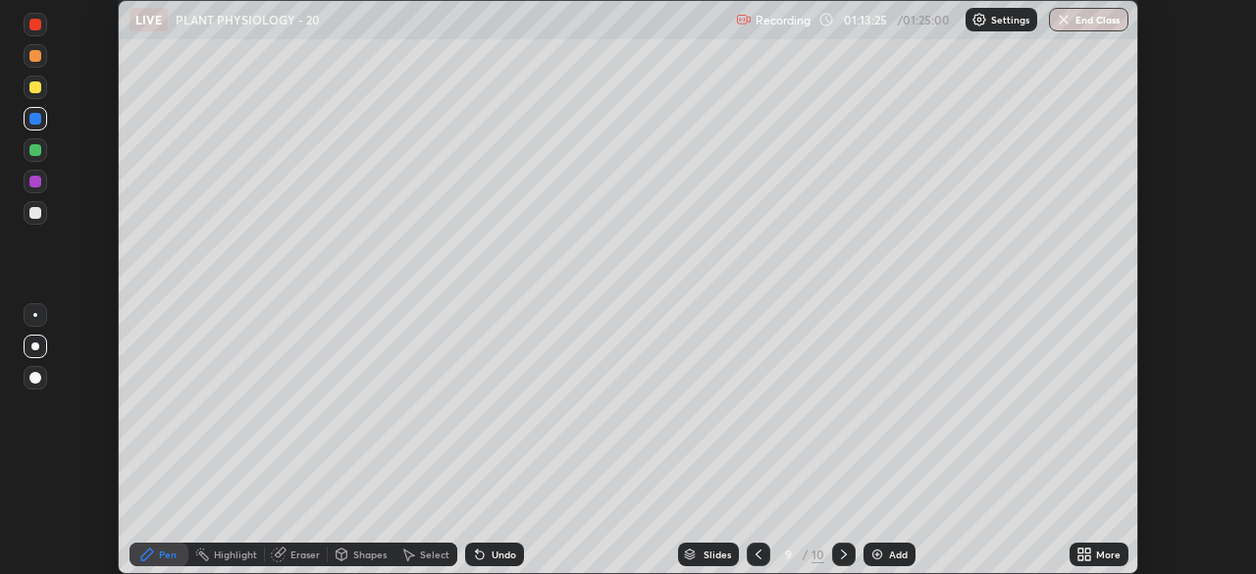
scroll to position [97538, 96856]
